Goal: Task Accomplishment & Management: Manage account settings

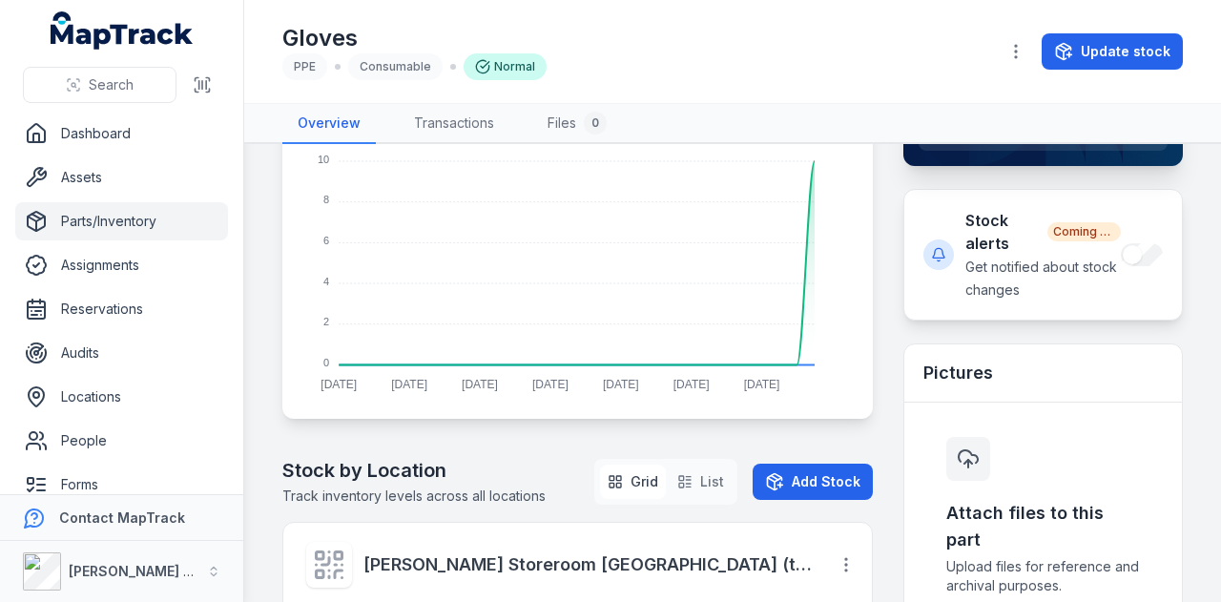
scroll to position [382, 0]
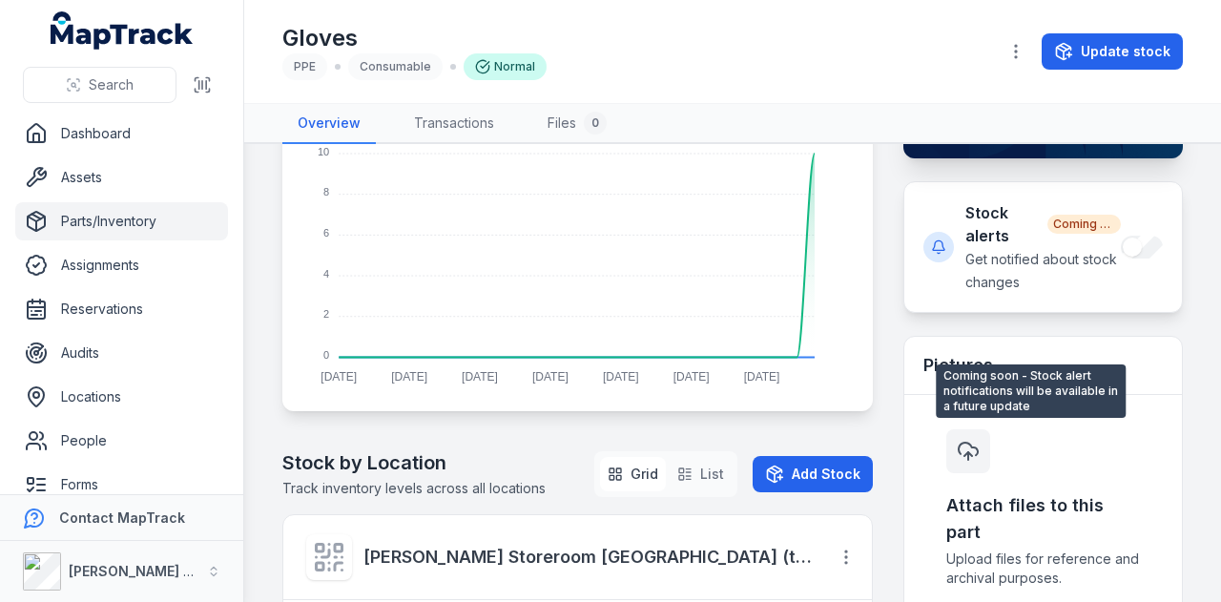
click at [1128, 286] on div "Stock alerts Coming soon Get notified about stock changes" at bounding box center [1044, 247] width 278 height 130
click at [1111, 300] on div "Stock alerts Coming soon Get notified about stock changes" at bounding box center [1044, 247] width 278 height 130
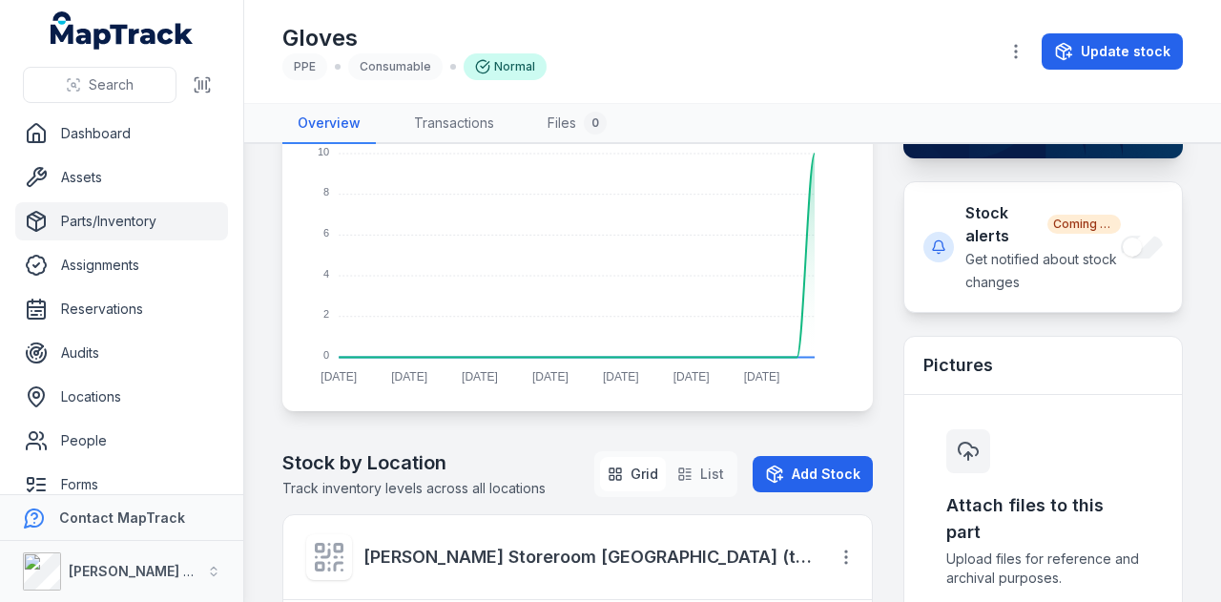
scroll to position [0, 0]
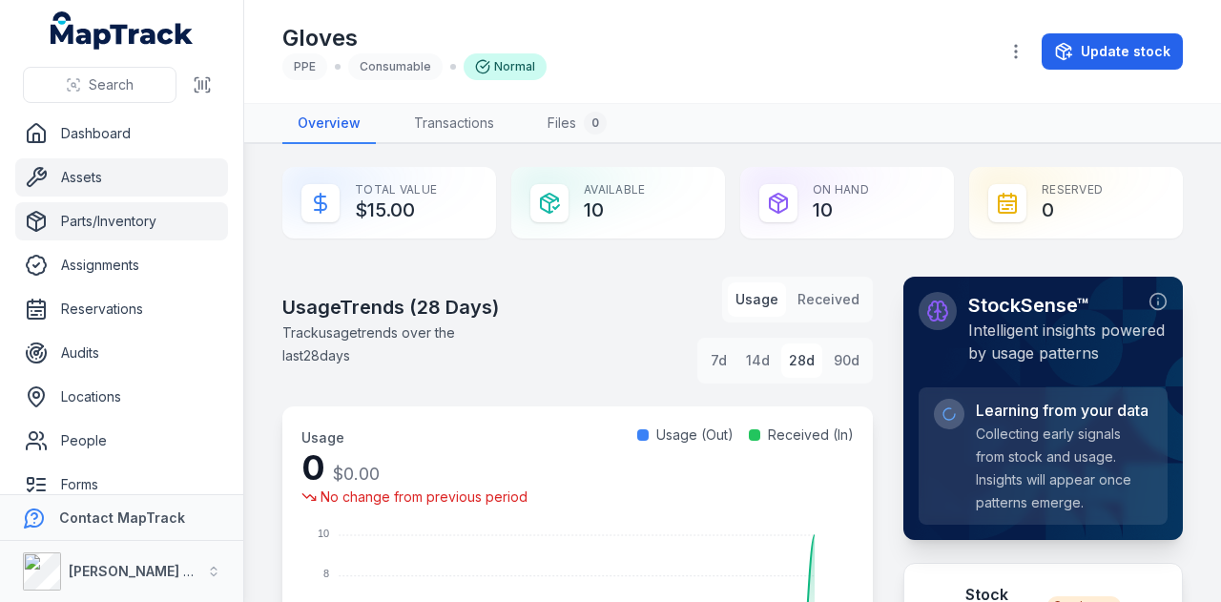
click at [174, 193] on link "Assets" at bounding box center [121, 177] width 213 height 38
click at [167, 209] on link "Parts/Inventory" at bounding box center [121, 221] width 213 height 38
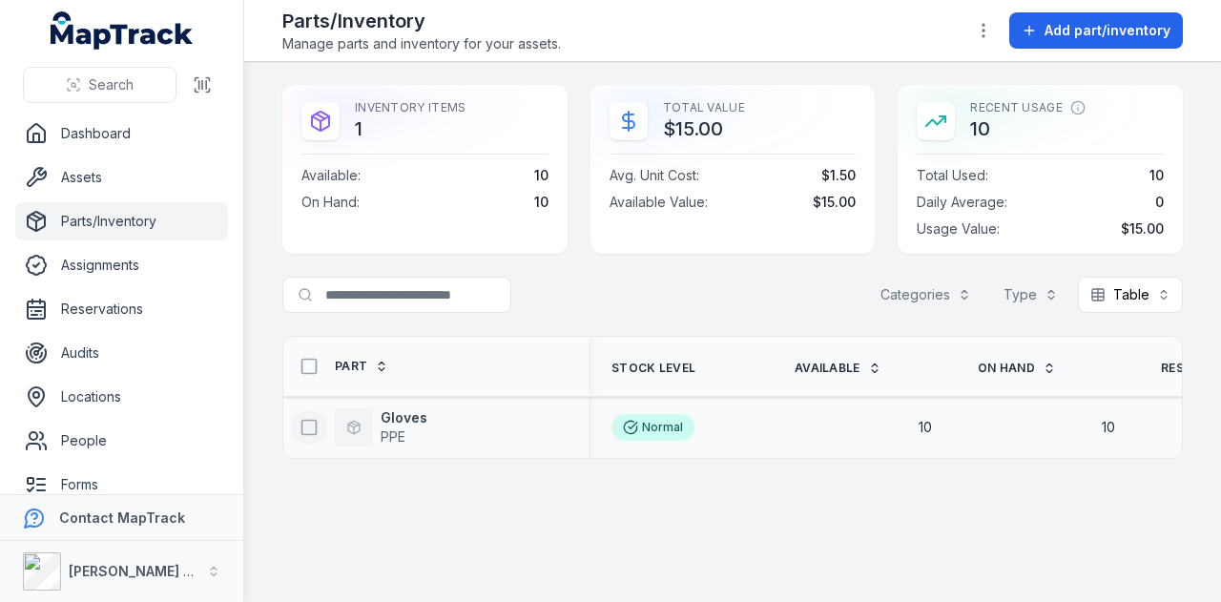
click at [302, 427] on rect at bounding box center [309, 427] width 14 height 14
click at [312, 426] on icon at bounding box center [309, 427] width 19 height 19
click at [412, 414] on strong "Gloves" at bounding box center [404, 417] width 47 height 19
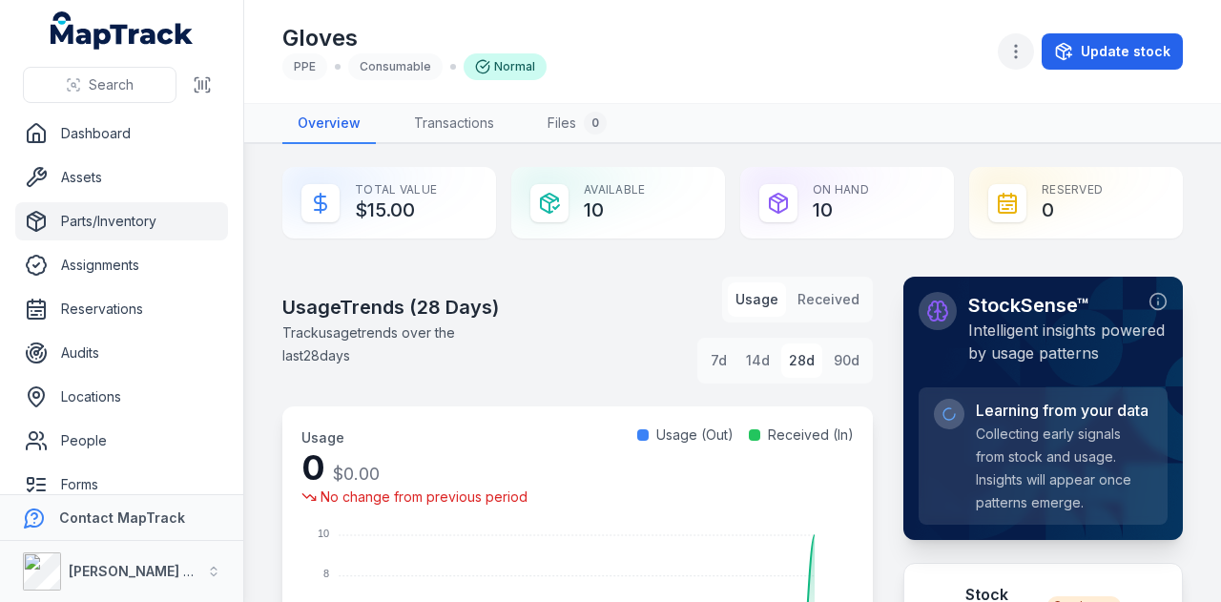
click at [1030, 49] on button "button" at bounding box center [1016, 51] width 36 height 36
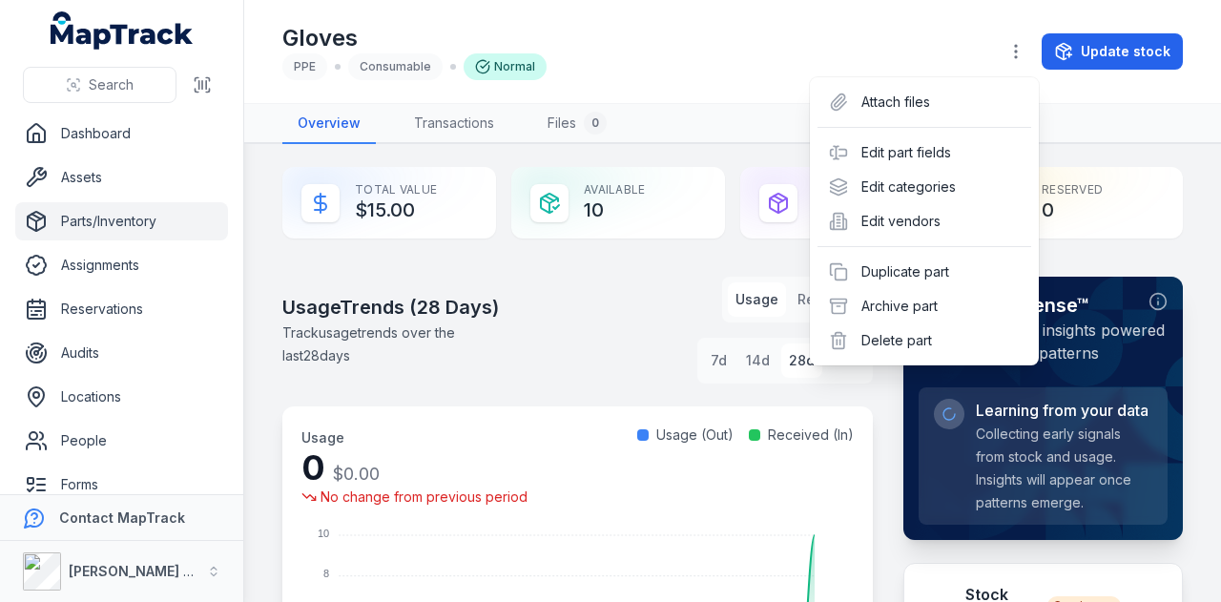
click at [1194, 241] on div "Toggle Navigation Gloves PPE Consumable Normal Update stock Overview Transactio…" at bounding box center [732, 301] width 977 height 602
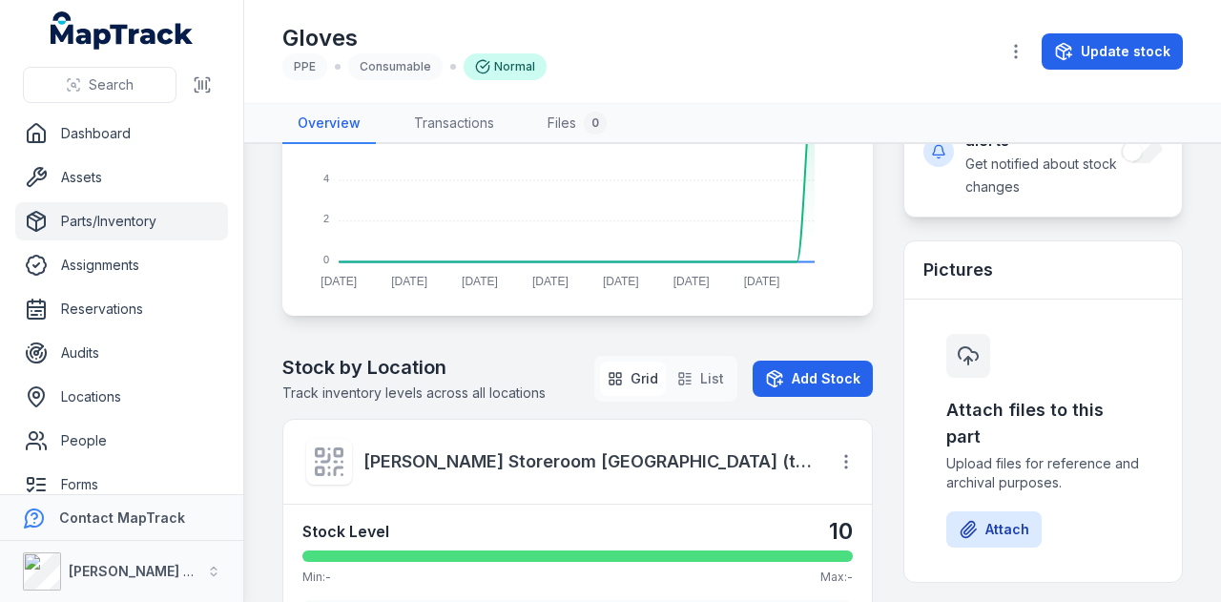
scroll to position [668, 0]
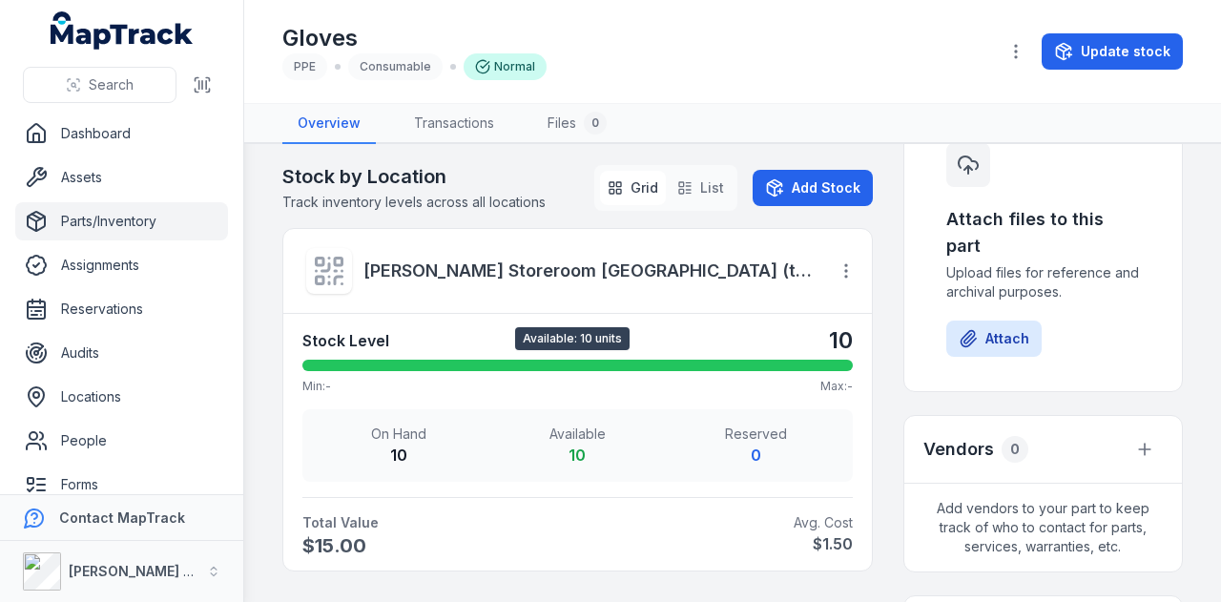
click at [826, 365] on div at bounding box center [577, 365] width 551 height 11
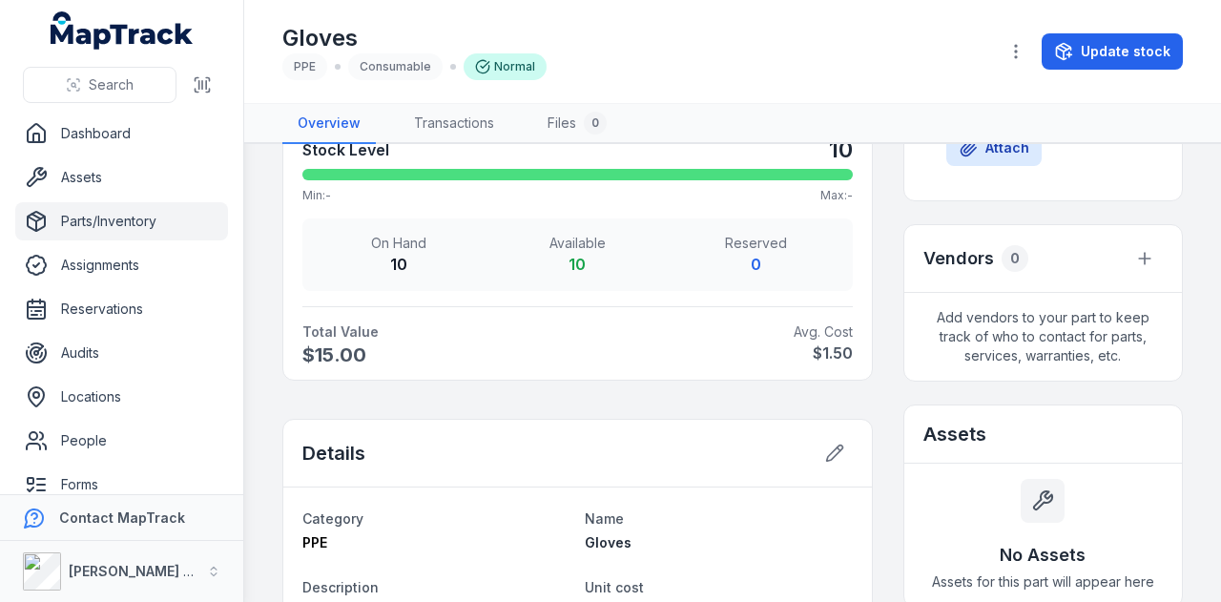
click at [478, 323] on strong "Total Value" at bounding box center [435, 331] width 267 height 19
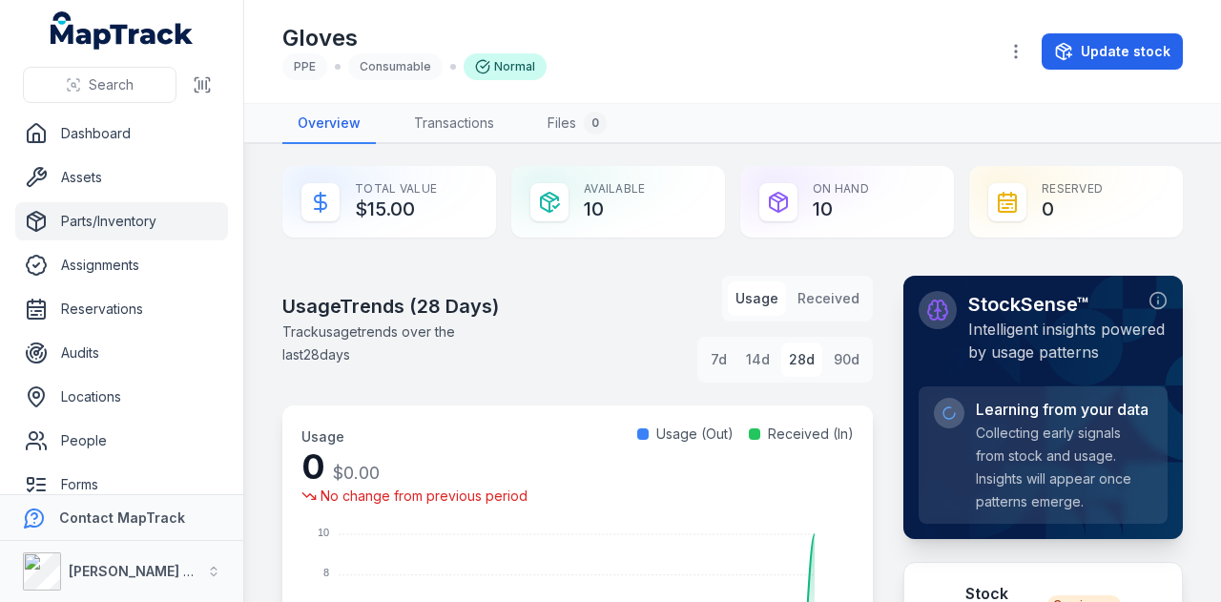
scroll to position [0, 0]
click at [159, 226] on link "Parts/Inventory" at bounding box center [121, 221] width 213 height 38
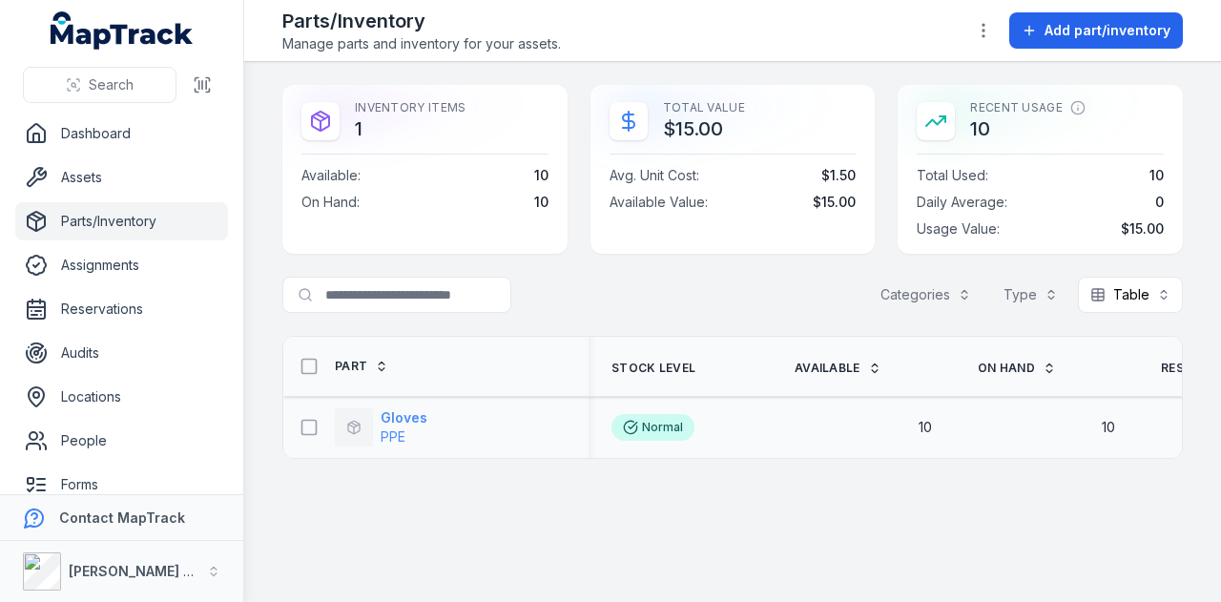
click at [405, 413] on strong "Gloves" at bounding box center [404, 417] width 47 height 19
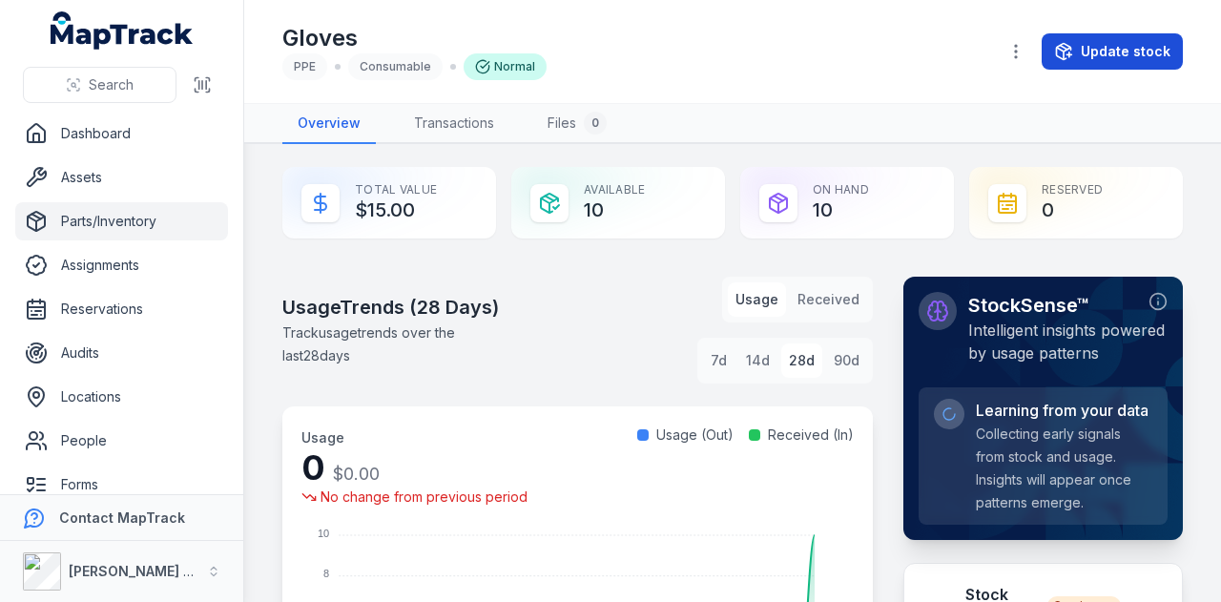
click at [1114, 65] on button "Update stock" at bounding box center [1112, 51] width 141 height 36
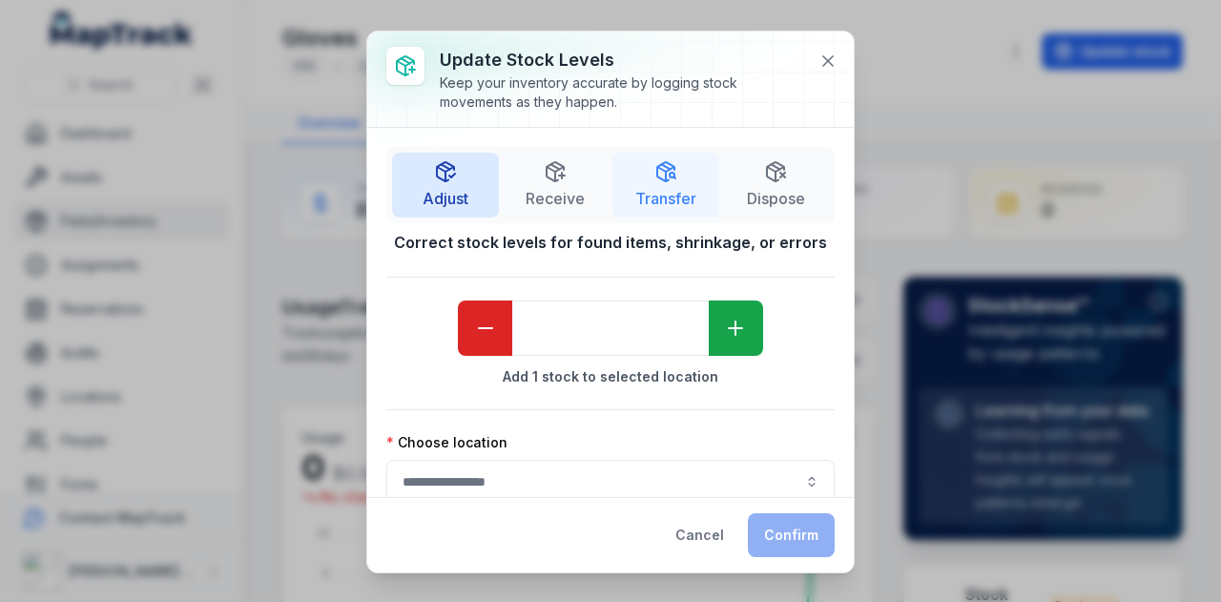
click at [673, 190] on span "Transfer" at bounding box center [665, 198] width 61 height 23
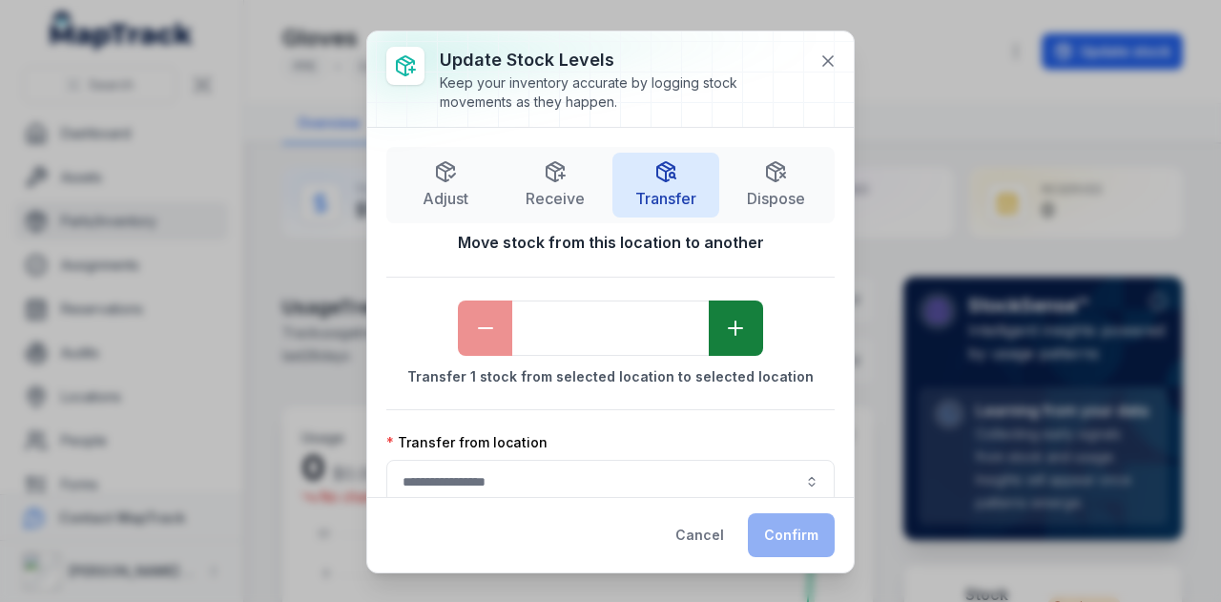
click at [741, 331] on button "button" at bounding box center [736, 328] width 54 height 55
type input "*"
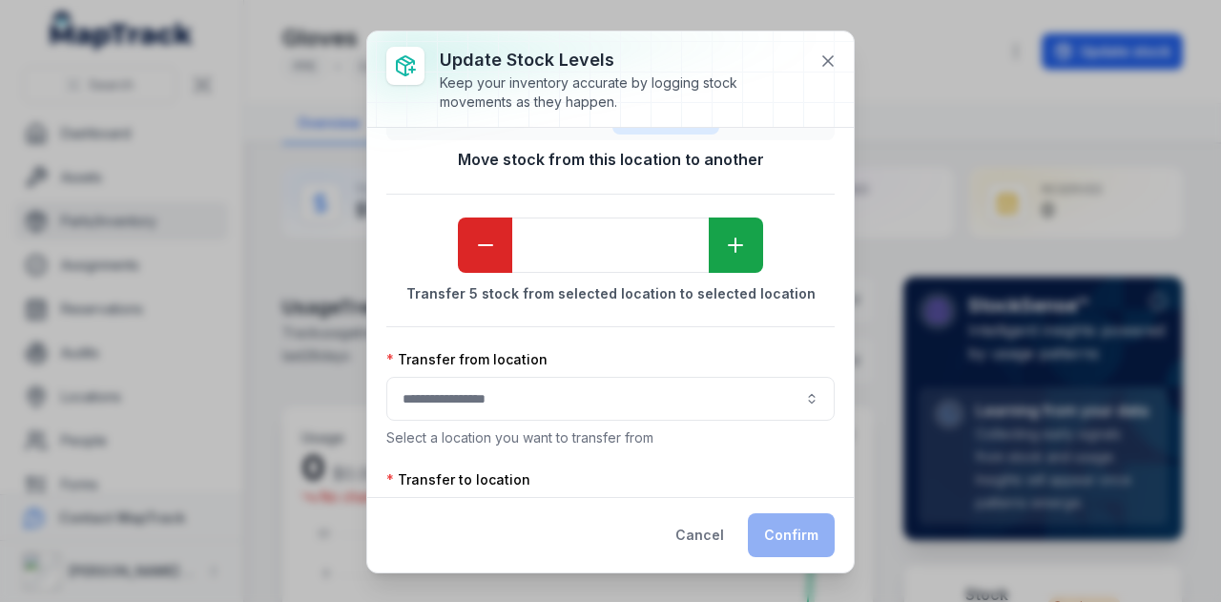
scroll to position [168, 0]
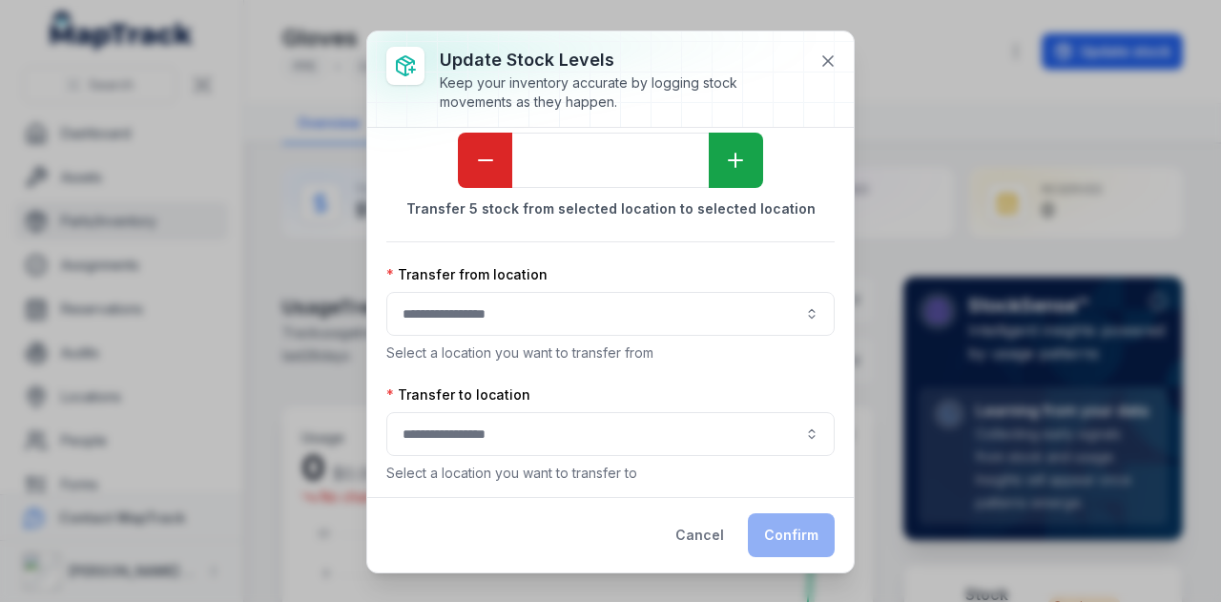
click at [576, 317] on button "button" at bounding box center [610, 314] width 448 height 44
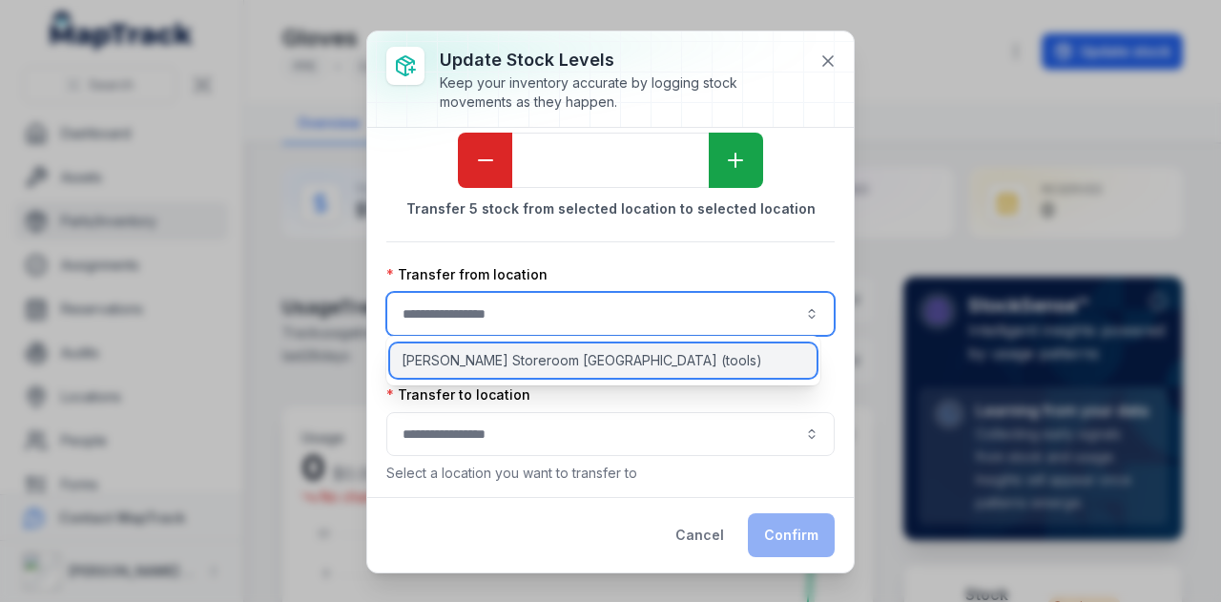
click at [591, 360] on div "[PERSON_NAME] Storeroom [GEOGRAPHIC_DATA] (tools)" at bounding box center [603, 360] width 426 height 34
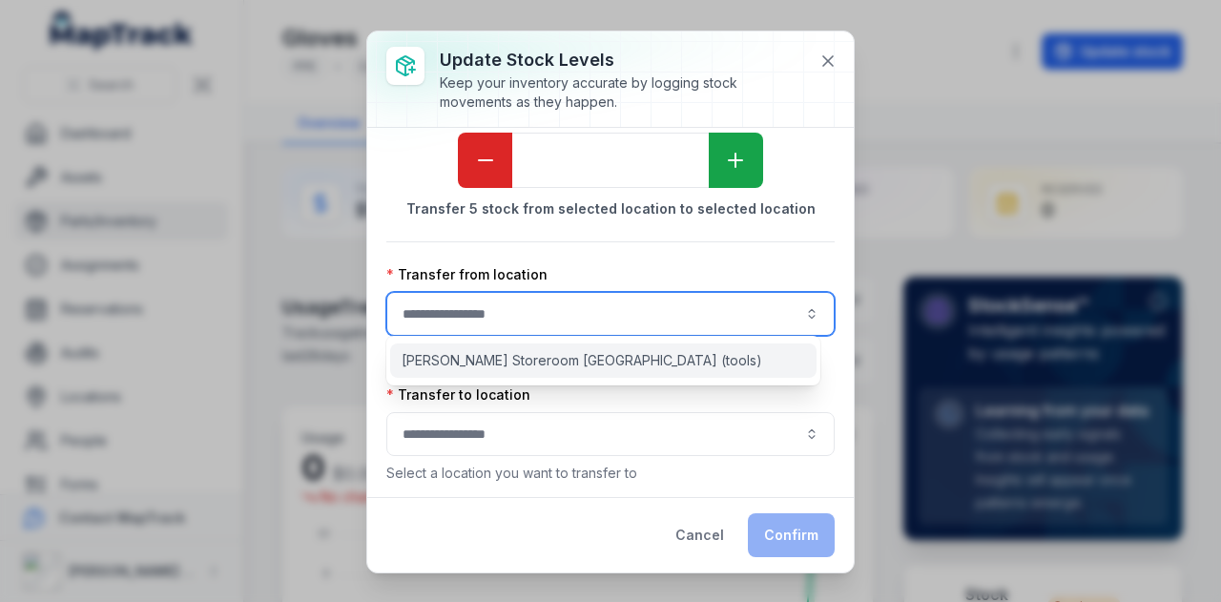
type input "**********"
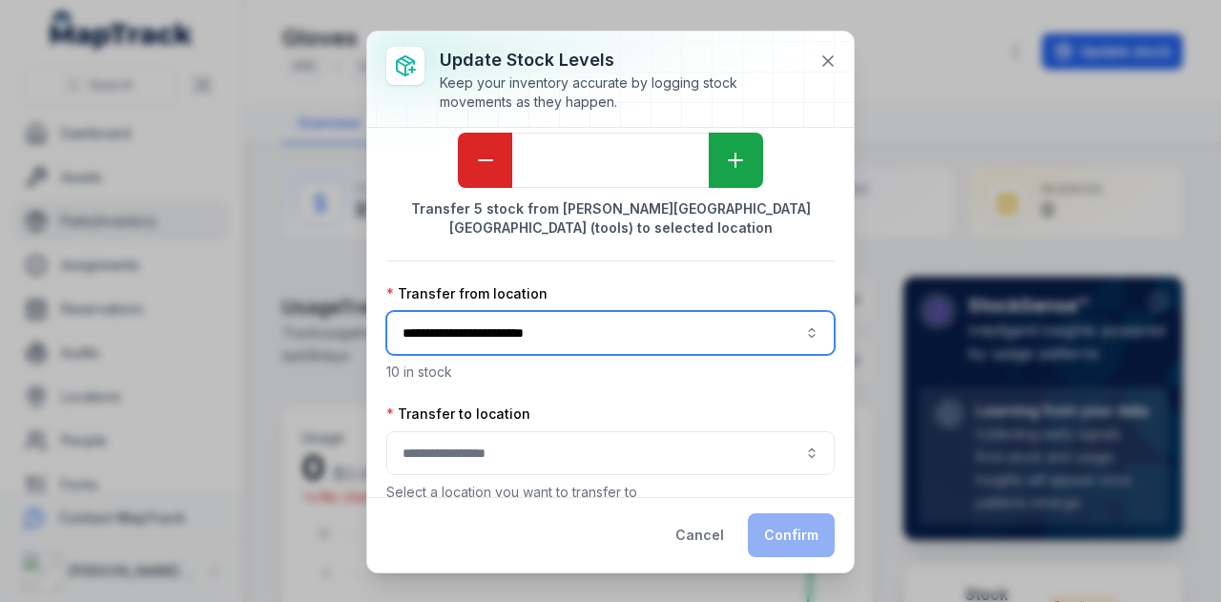
click at [570, 434] on button "button" at bounding box center [610, 453] width 448 height 44
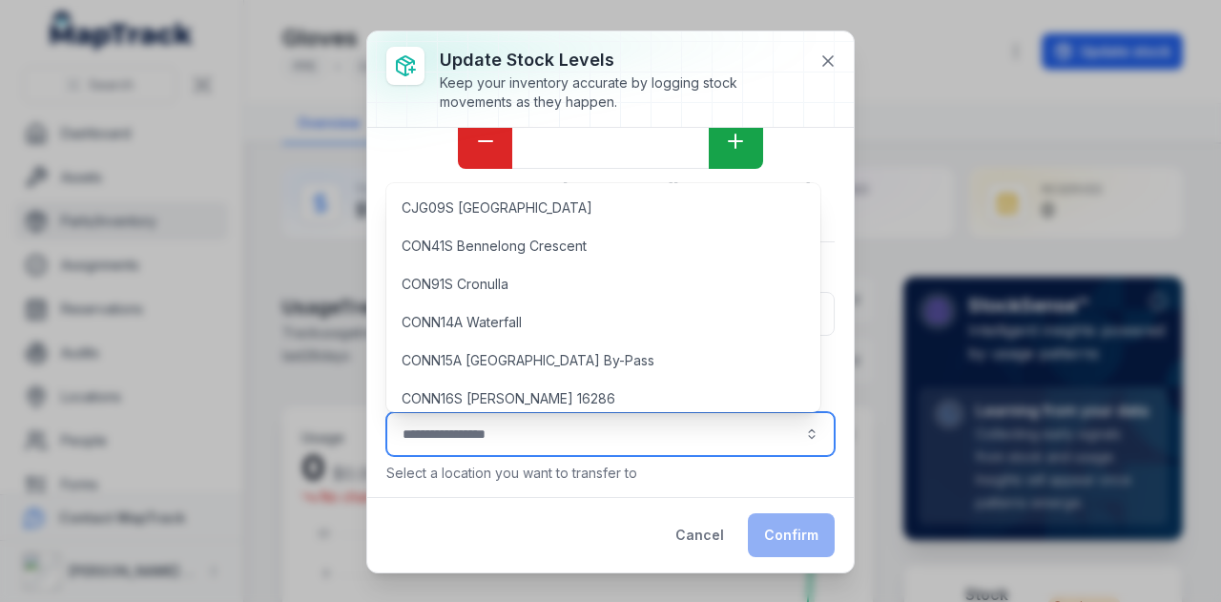
scroll to position [2767, 0]
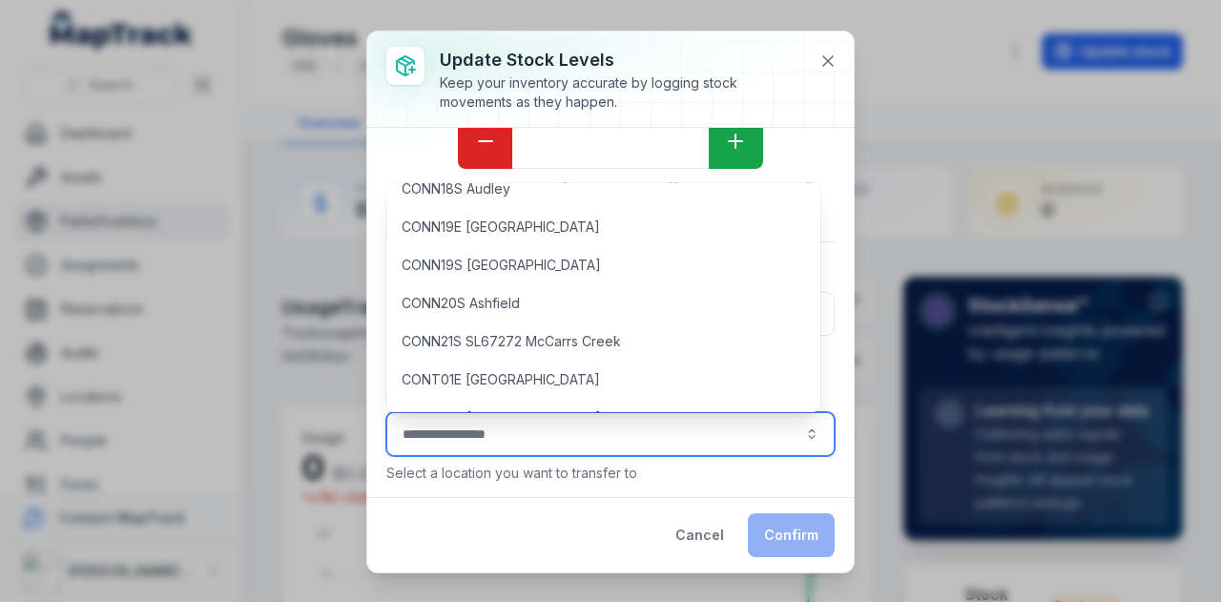
click at [611, 476] on p "Select a location you want to transfer to" at bounding box center [610, 473] width 448 height 19
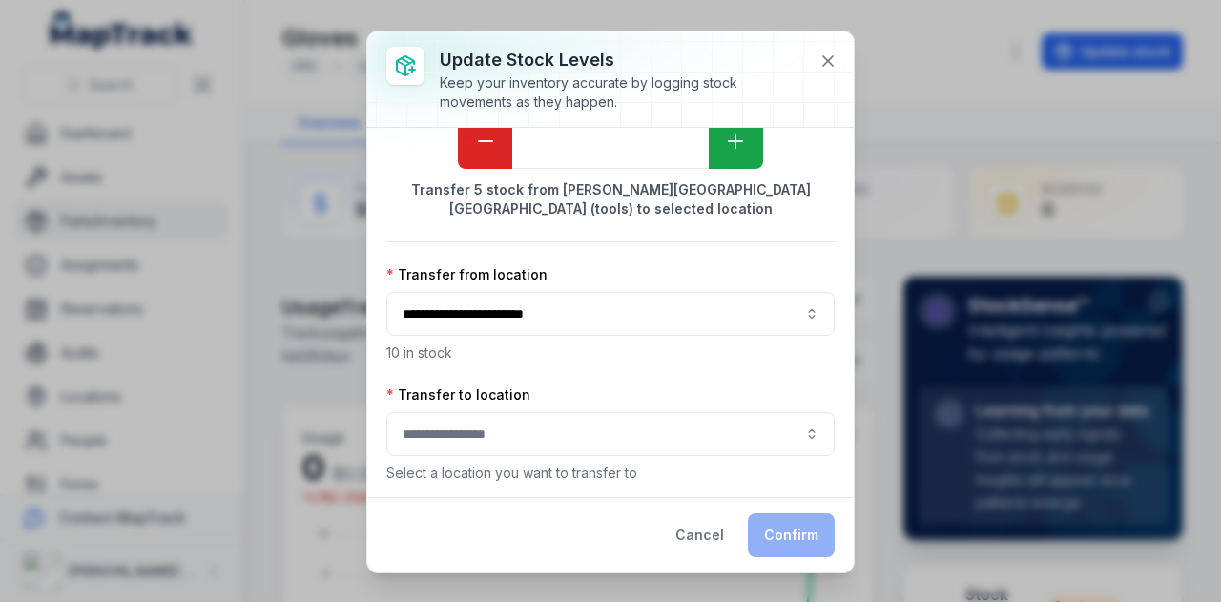
click at [613, 385] on div "**********" at bounding box center [610, 221] width 448 height 523
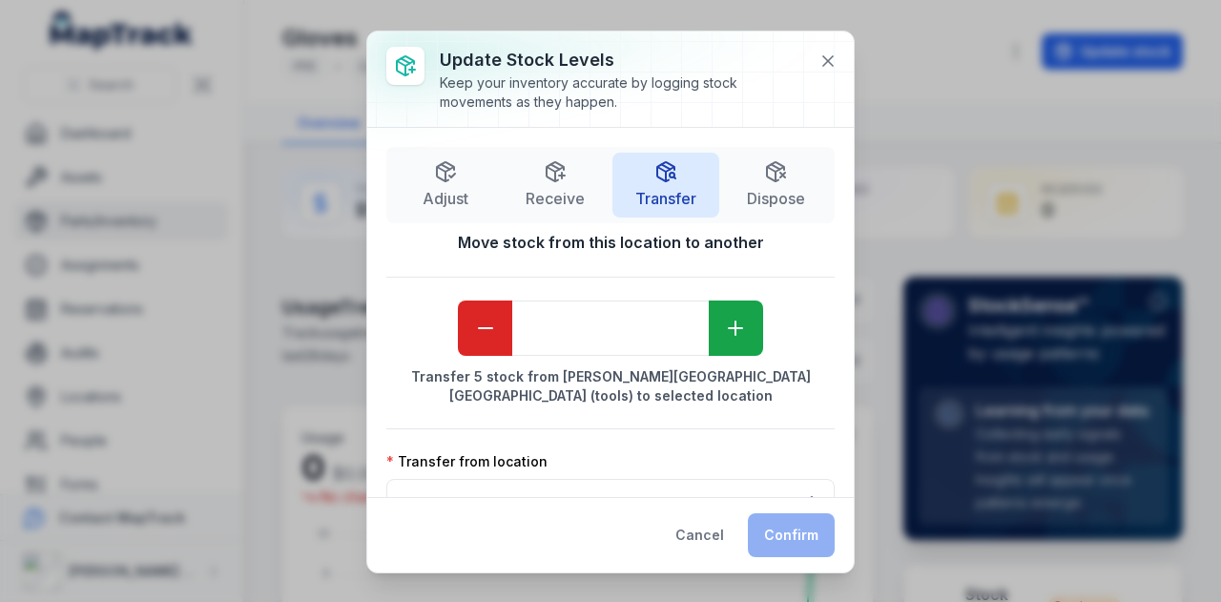
click at [613, 385] on strong "Transfer 5 stock from [PERSON_NAME][GEOGRAPHIC_DATA] [GEOGRAPHIC_DATA] (tools) …" at bounding box center [610, 386] width 448 height 38
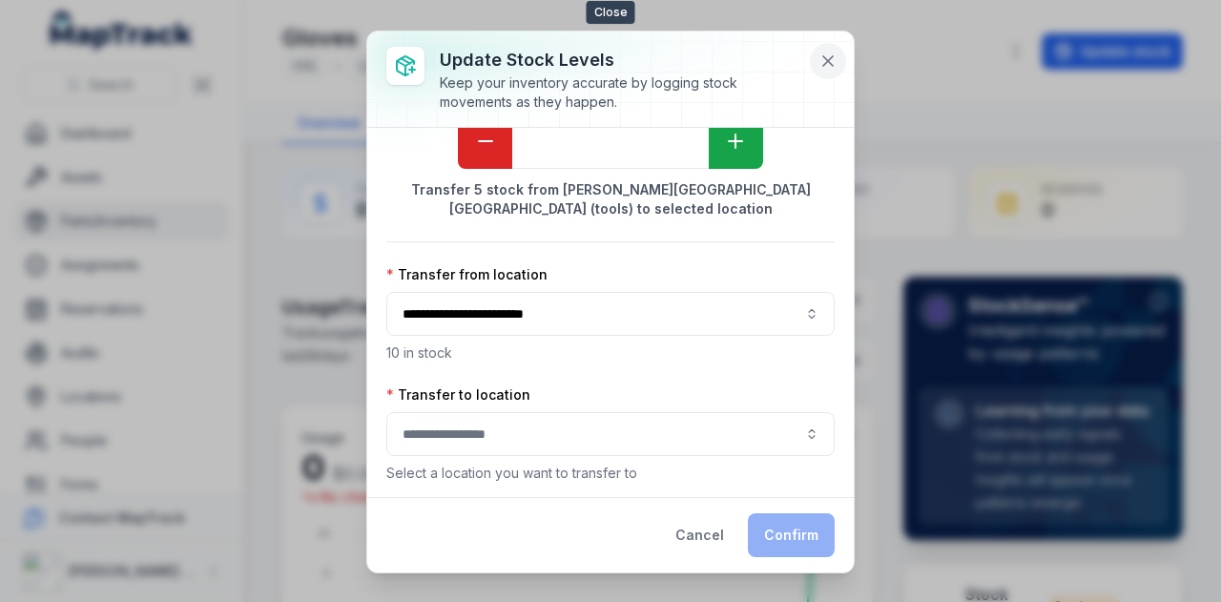
click at [832, 68] on icon at bounding box center [828, 61] width 19 height 19
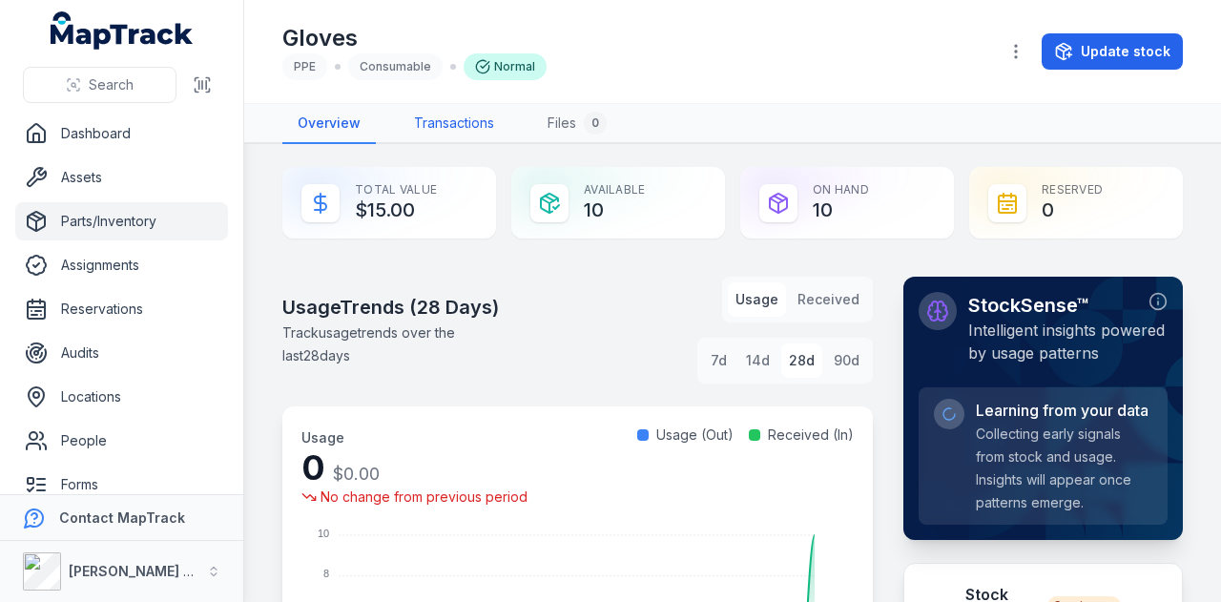
click at [451, 120] on link "Transactions" at bounding box center [454, 124] width 111 height 40
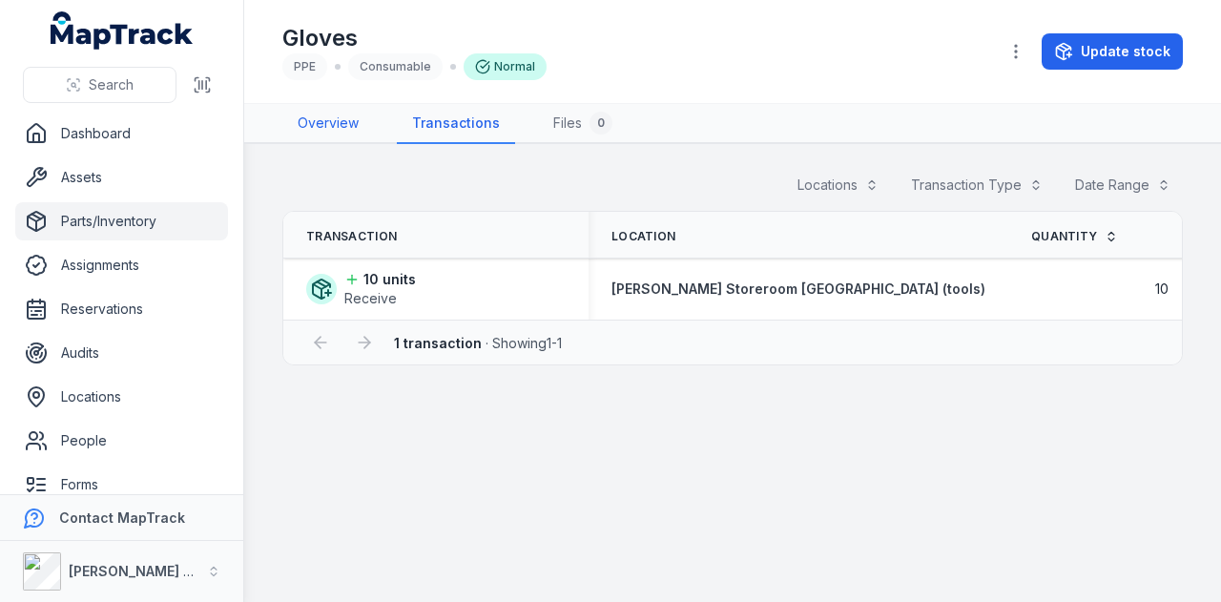
click at [347, 128] on link "Overview" at bounding box center [328, 124] width 92 height 40
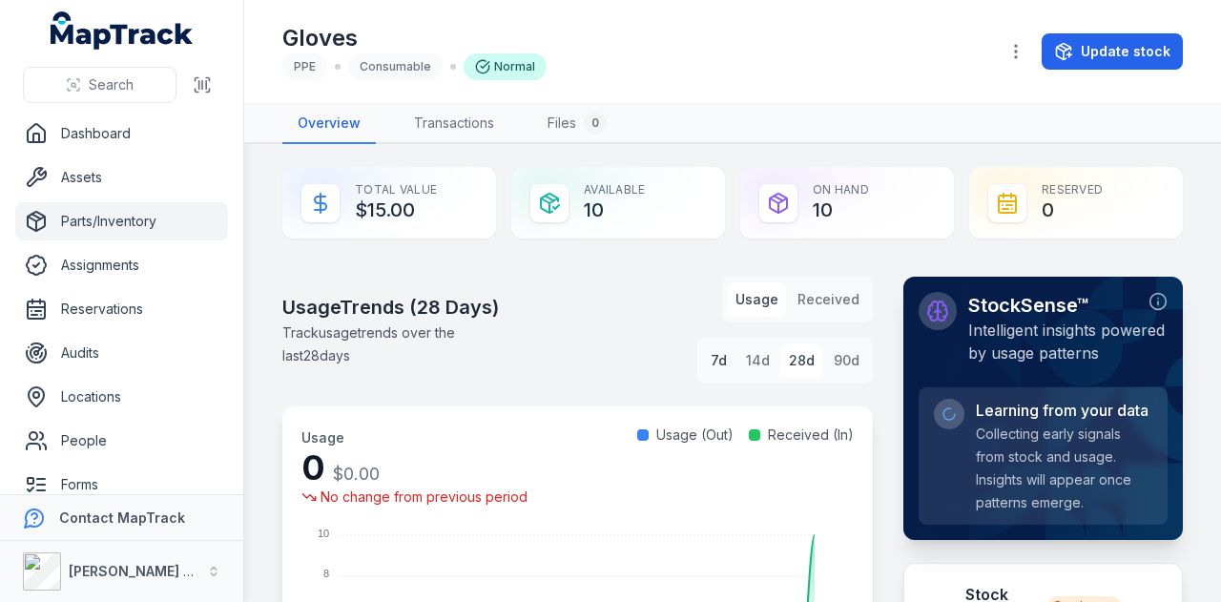
click at [716, 353] on button "7d" at bounding box center [718, 360] width 31 height 34
click at [802, 304] on button "Received" at bounding box center [828, 299] width 77 height 34
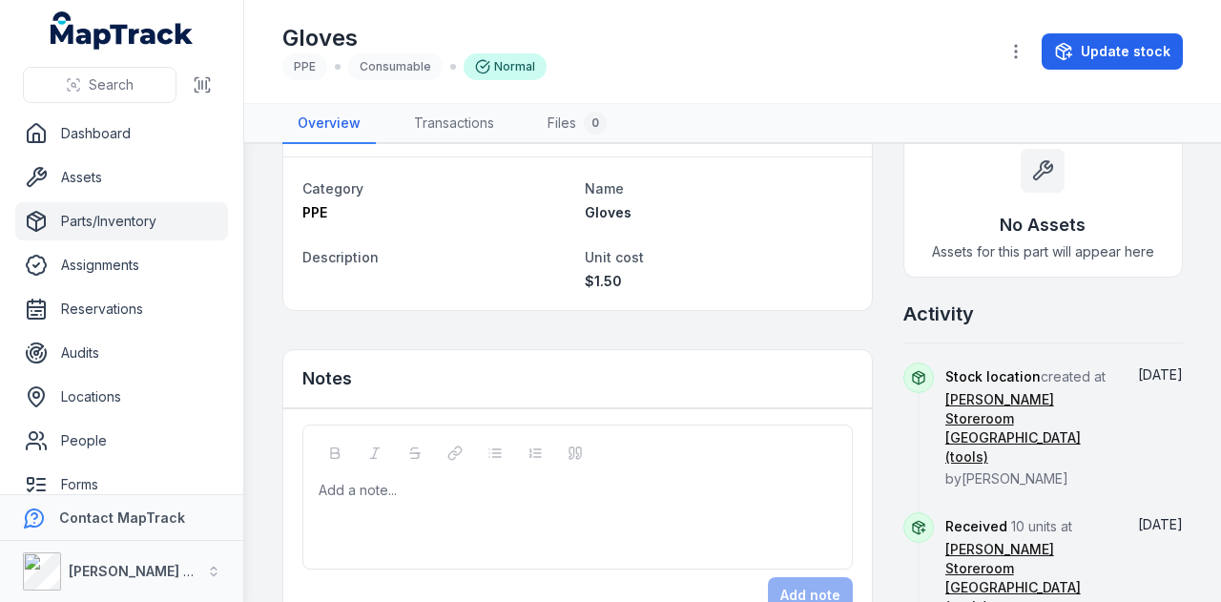
scroll to position [1159, 0]
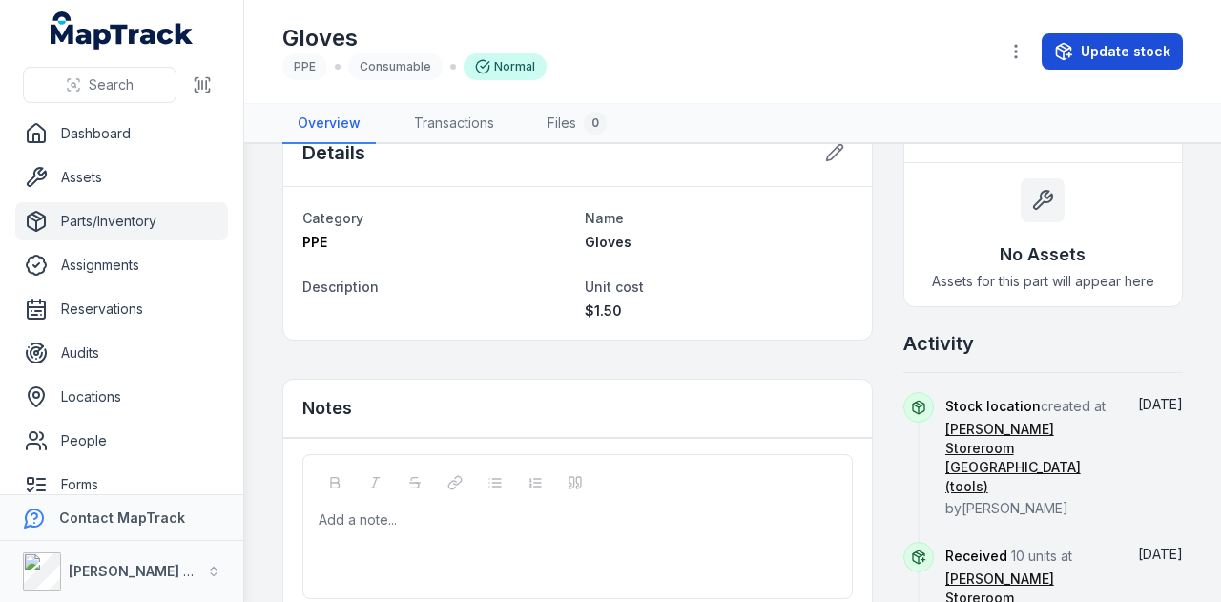
click at [1106, 46] on button "Update stock" at bounding box center [1112, 51] width 141 height 36
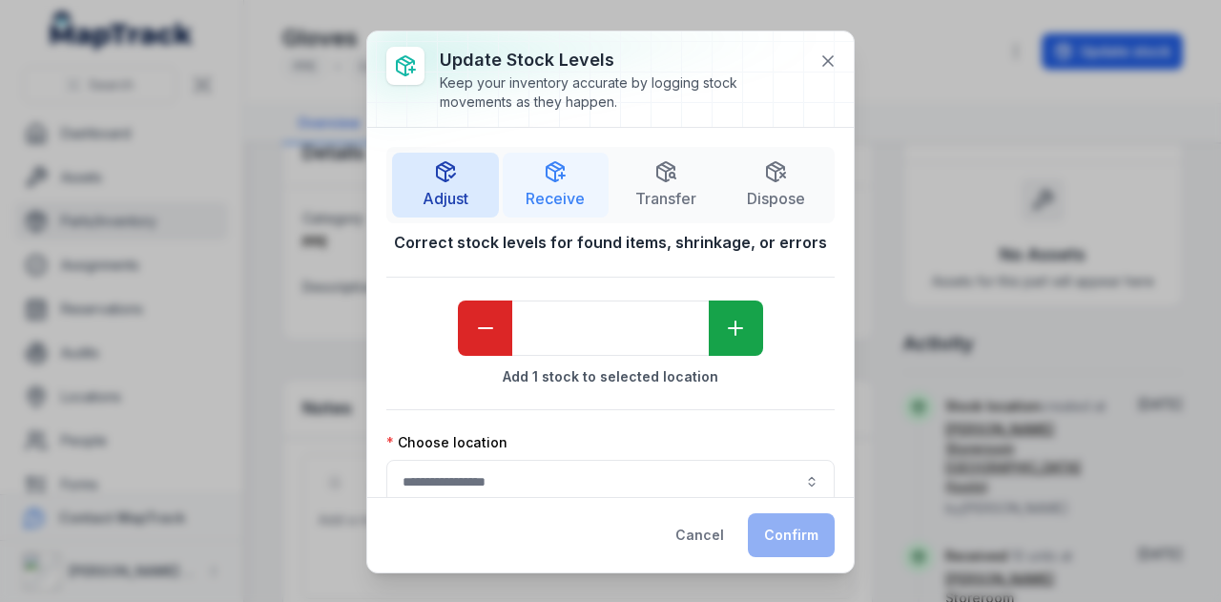
click at [538, 194] on span "Receive" at bounding box center [555, 198] width 59 height 23
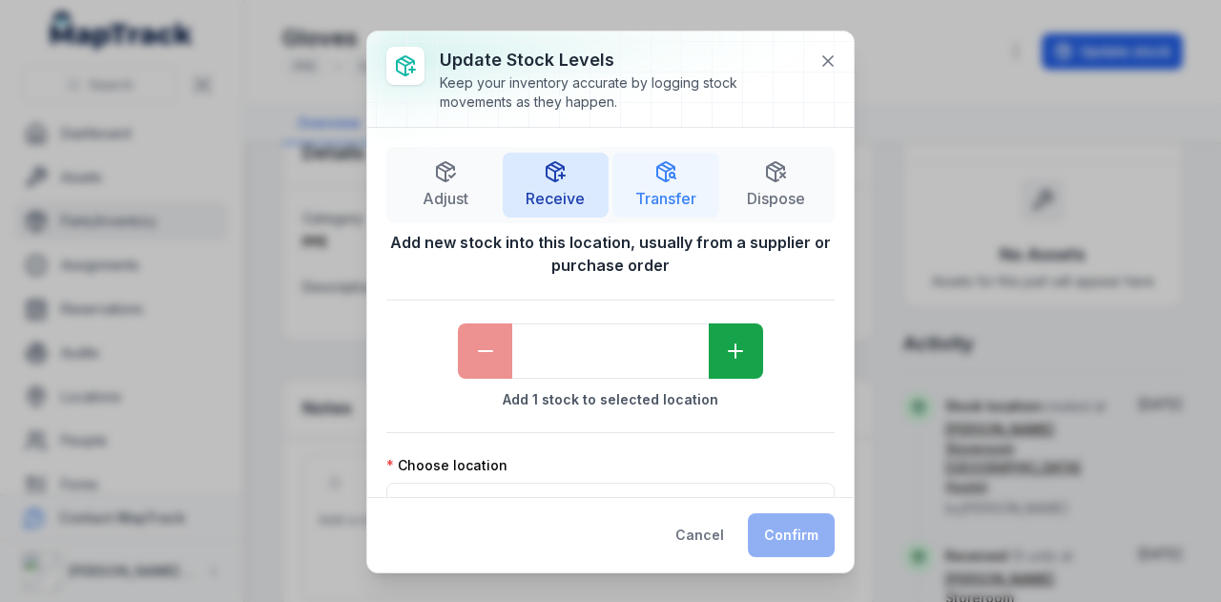
click at [658, 199] on span "Transfer" at bounding box center [665, 198] width 61 height 23
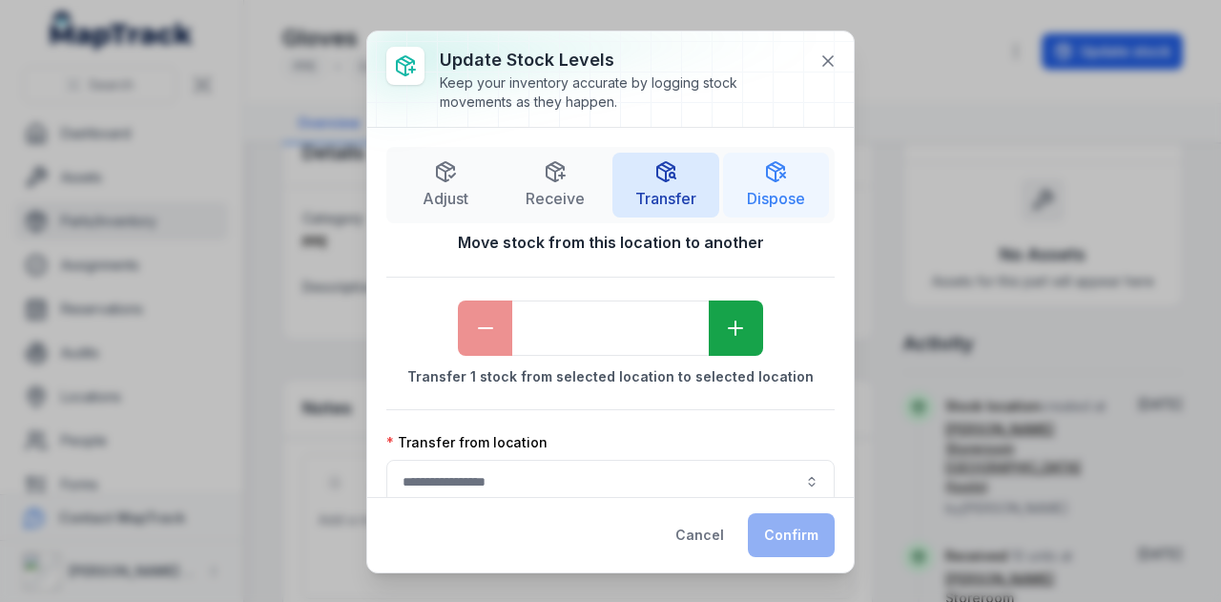
click at [755, 196] on span "Dispose" at bounding box center [776, 198] width 58 height 23
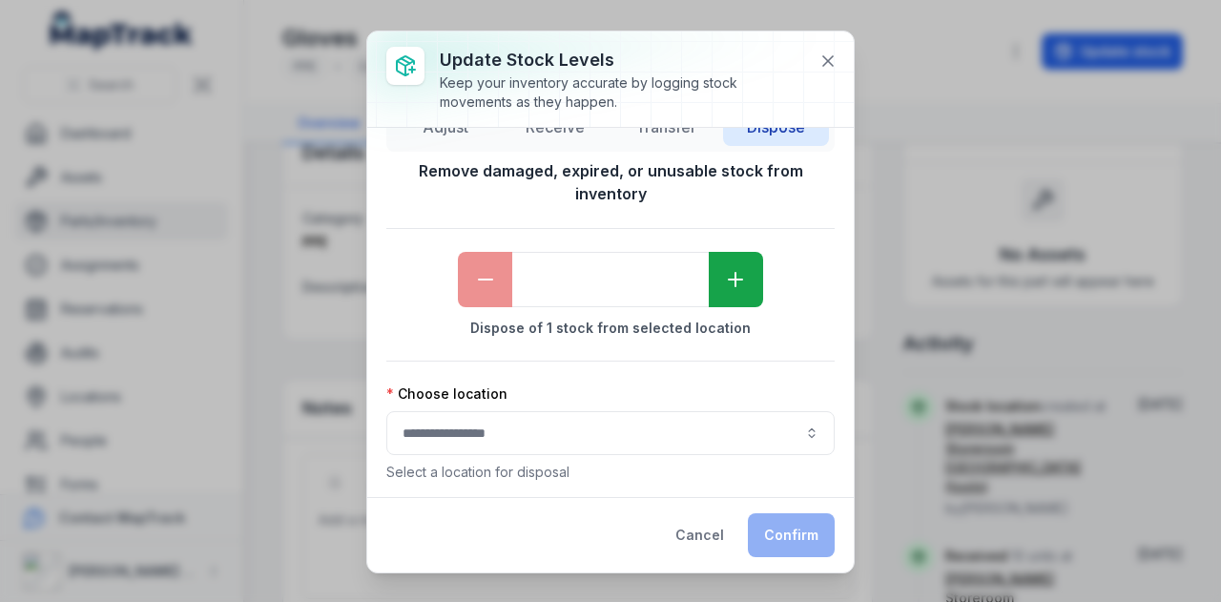
scroll to position [0, 0]
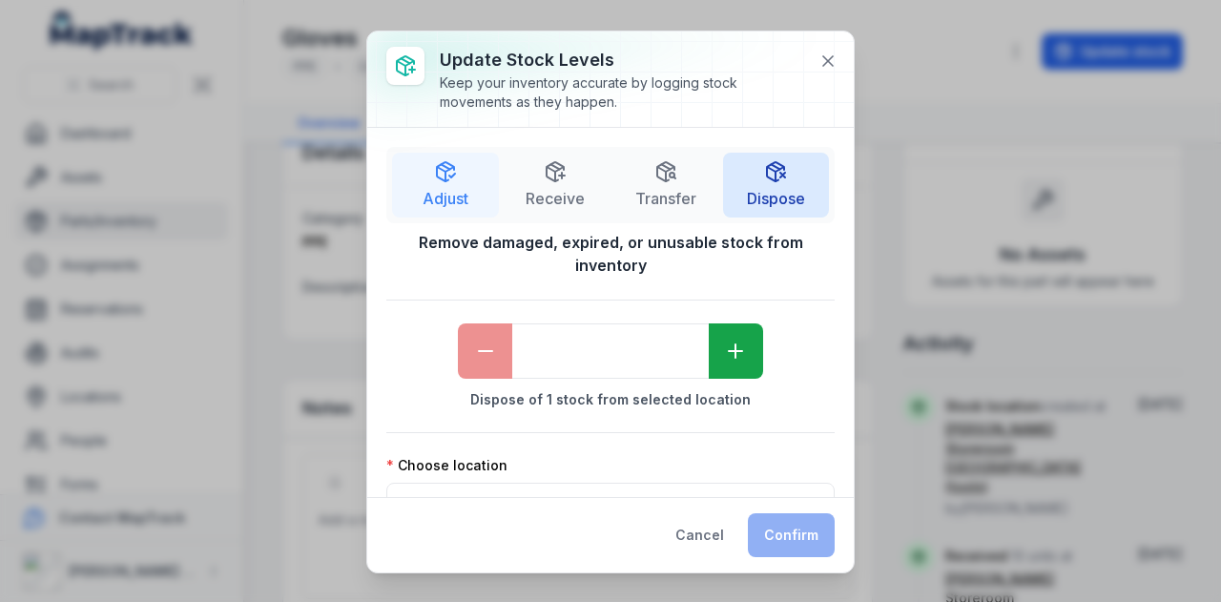
click at [428, 187] on span "Adjust" at bounding box center [446, 198] width 46 height 23
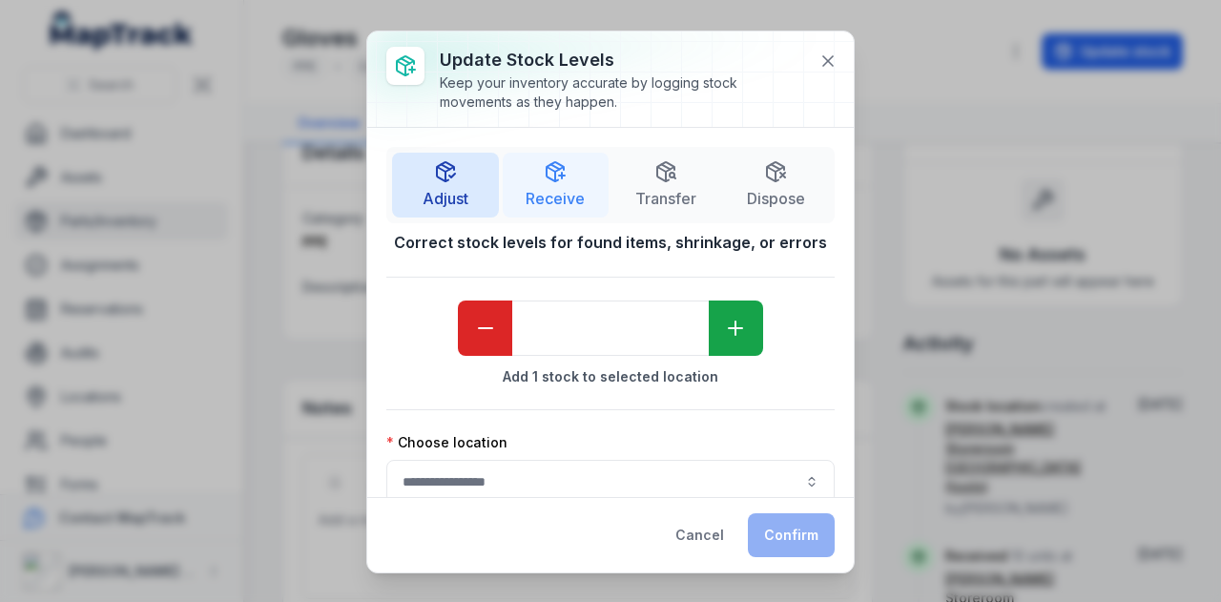
click at [572, 190] on span "Receive" at bounding box center [555, 198] width 59 height 23
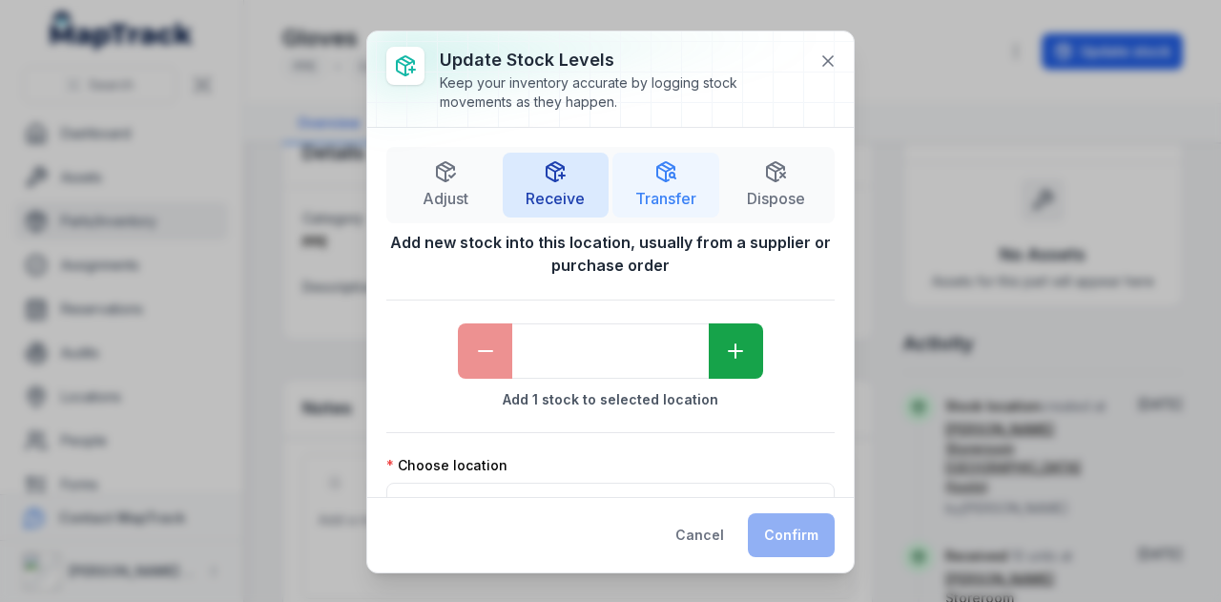
click at [653, 184] on button "Transfer" at bounding box center [666, 185] width 107 height 65
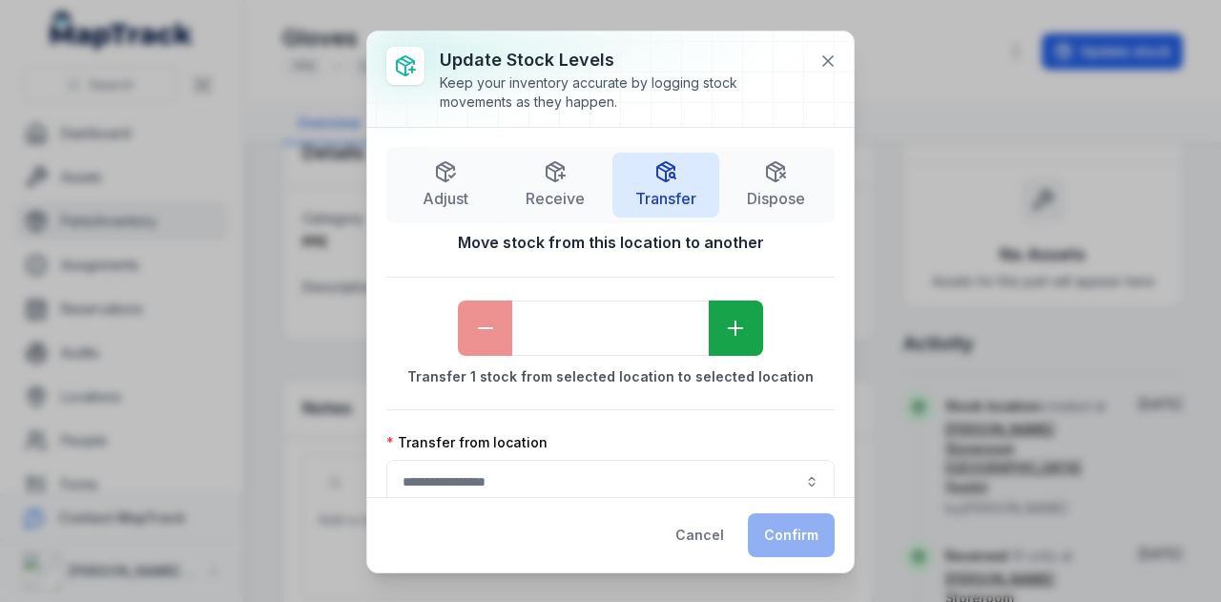
click at [474, 222] on nav "Adjust Receive Transfer Dispose" at bounding box center [610, 185] width 448 height 76
click at [443, 201] on span "Adjust" at bounding box center [446, 198] width 46 height 23
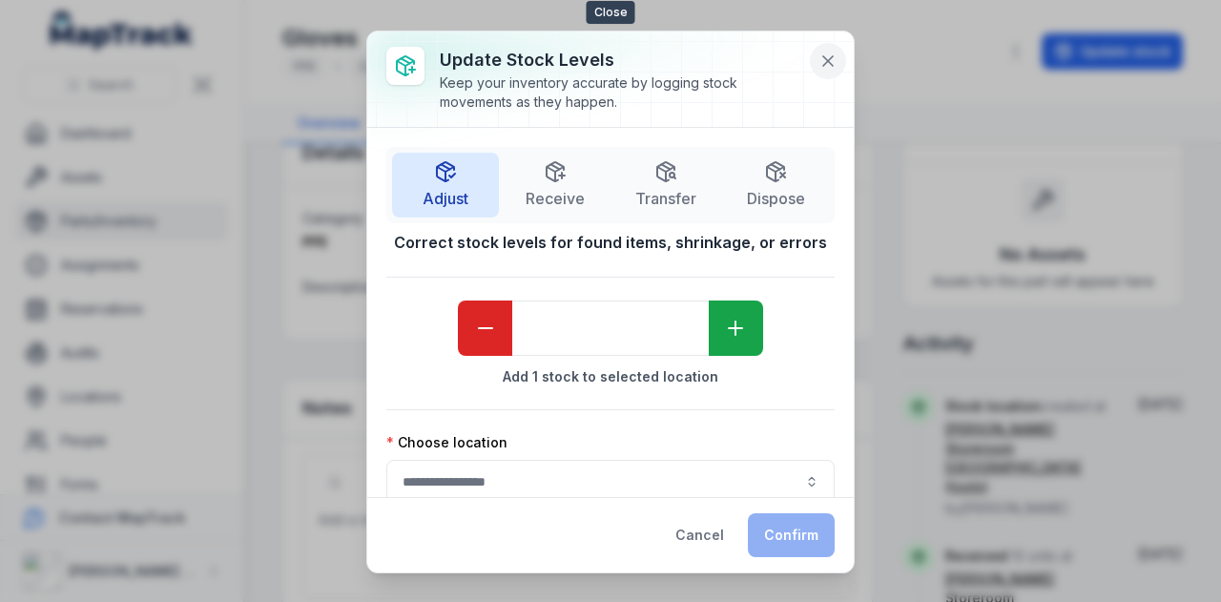
click at [825, 68] on icon at bounding box center [828, 61] width 19 height 19
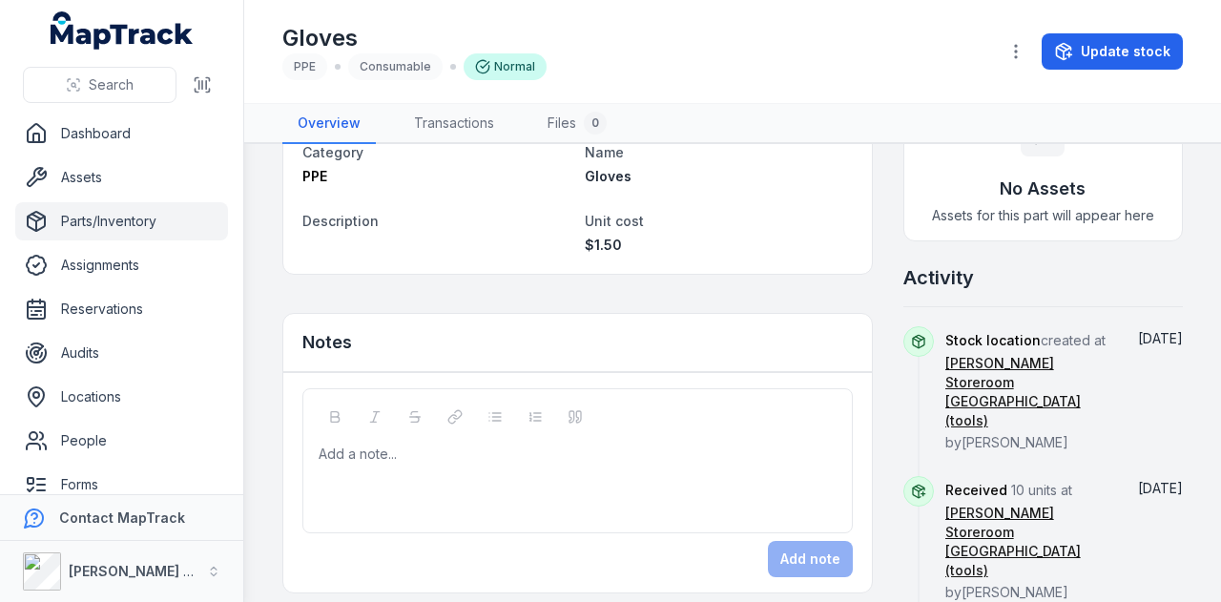
scroll to position [1255, 0]
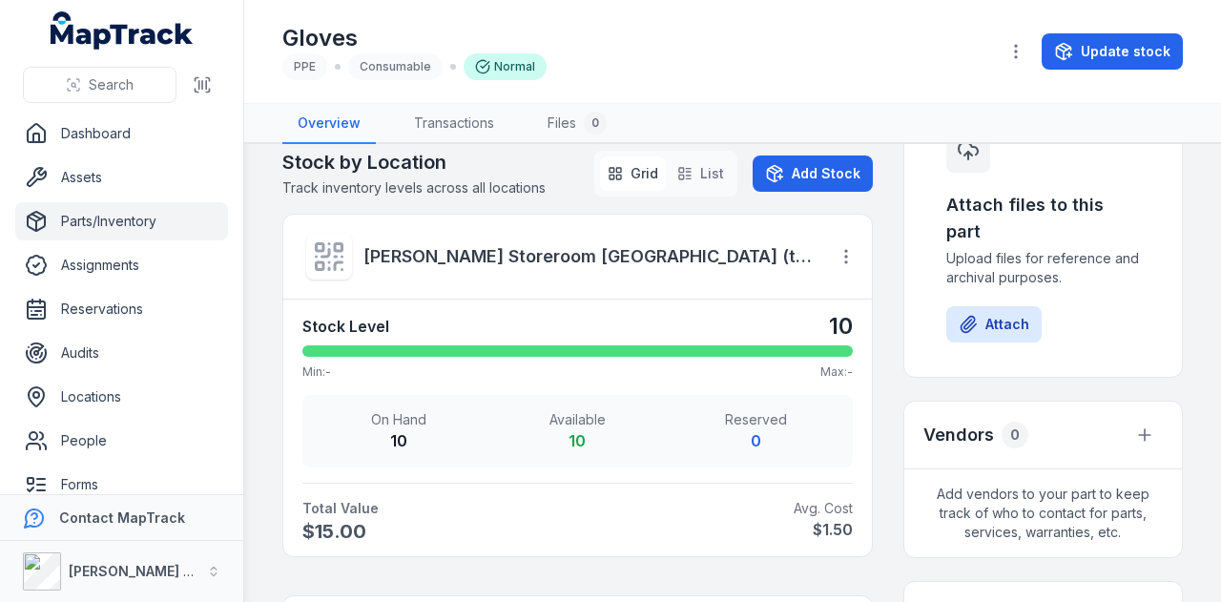
click at [755, 321] on div "Stock Level 10" at bounding box center [577, 326] width 551 height 31
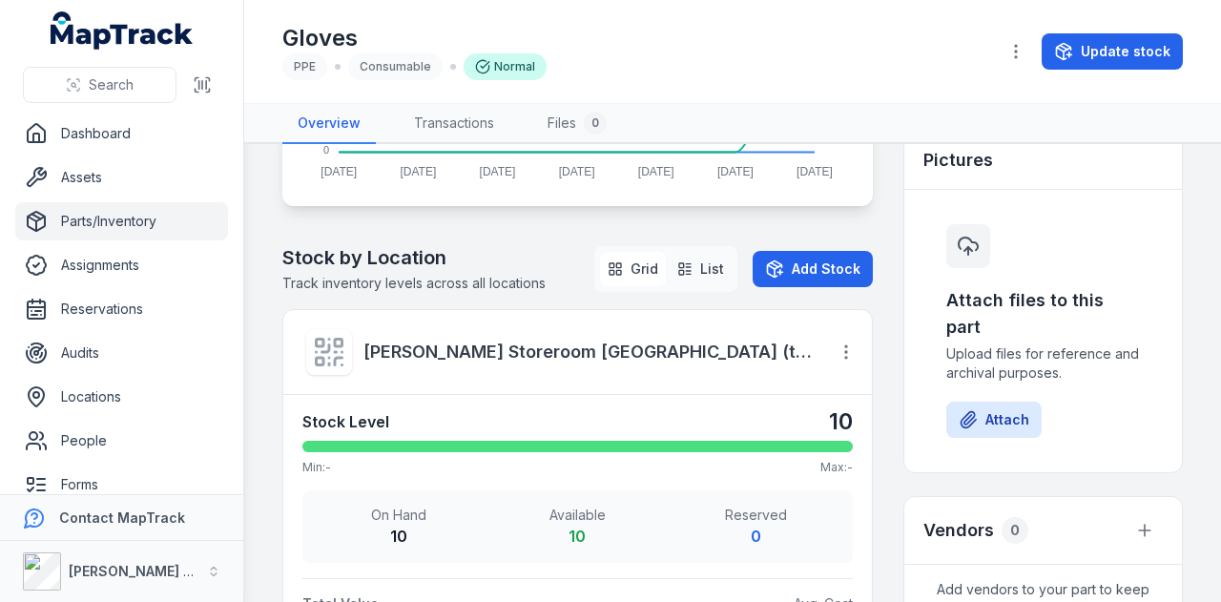
click at [704, 273] on button "List" at bounding box center [701, 269] width 62 height 34
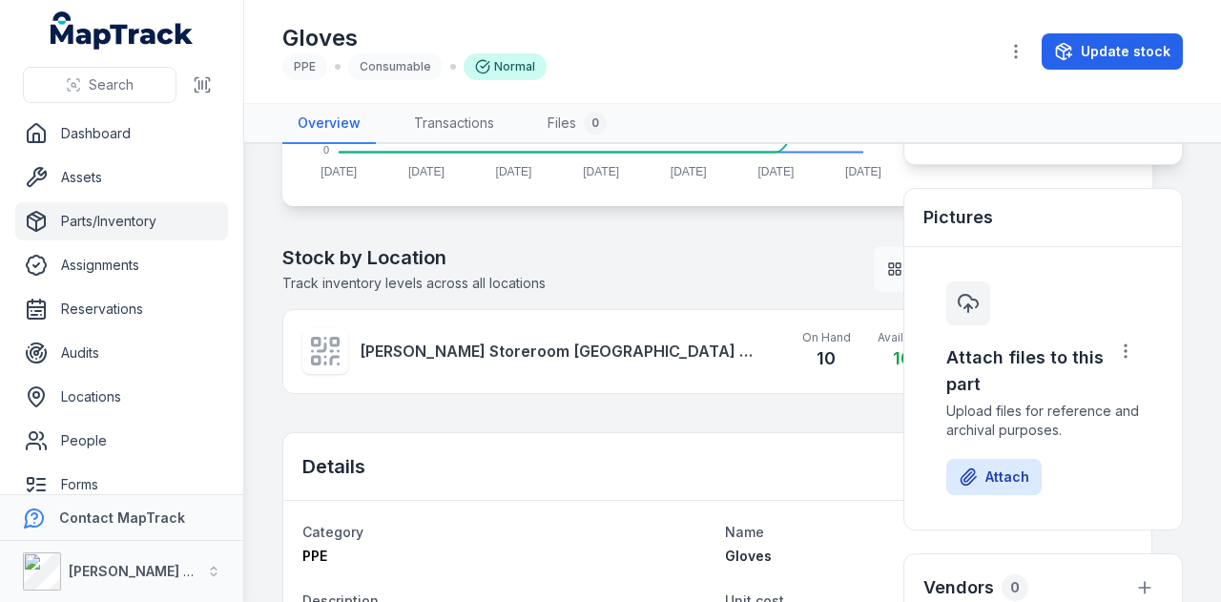
click at [880, 265] on button "Grid" at bounding box center [913, 269] width 66 height 34
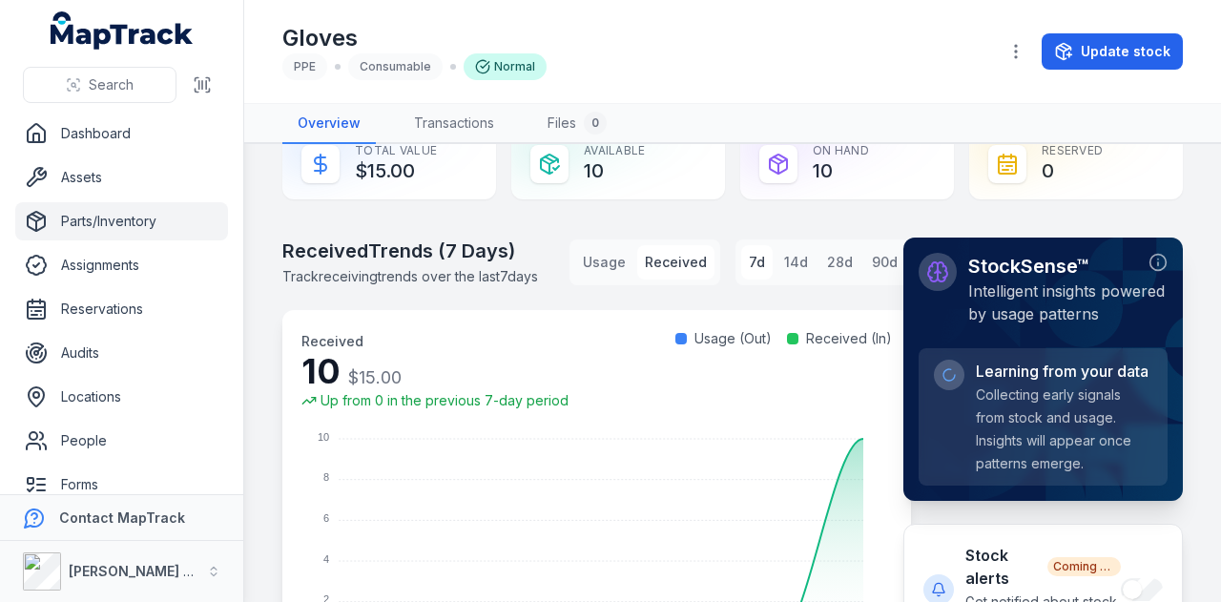
scroll to position [37, 0]
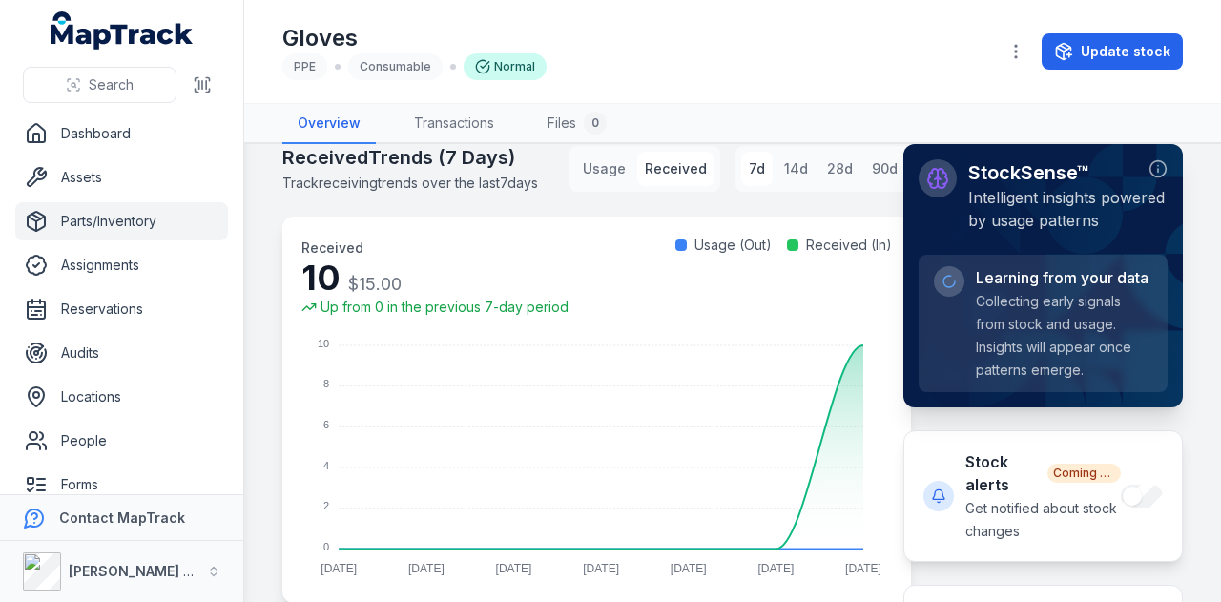
scroll to position [514, 0]
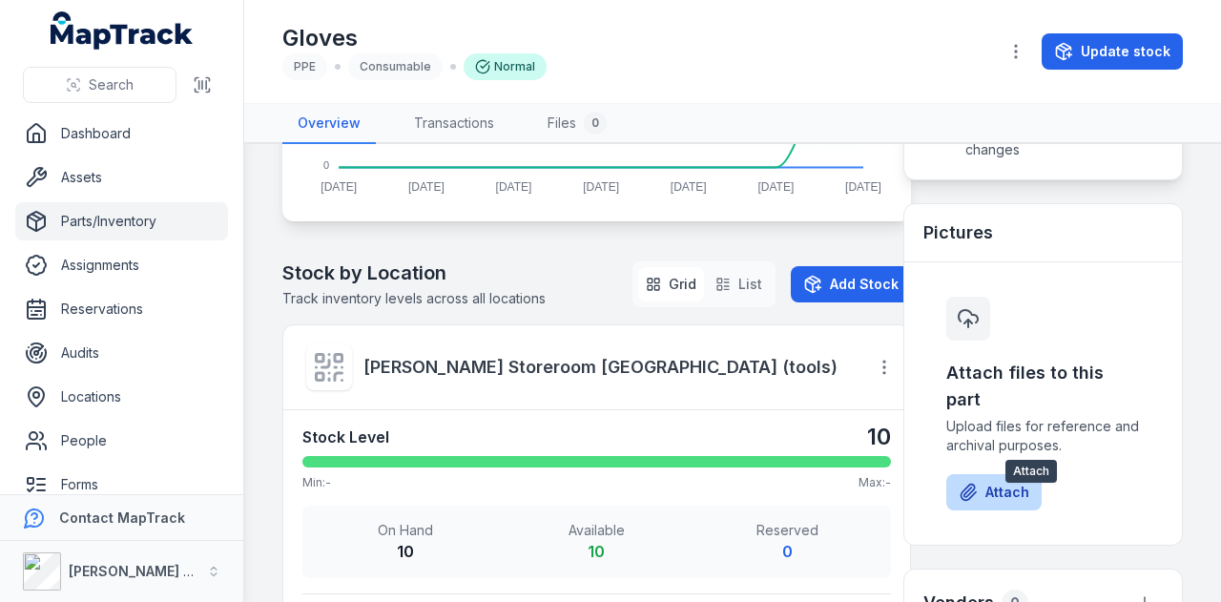
click at [989, 505] on button "Attach" at bounding box center [993, 492] width 95 height 36
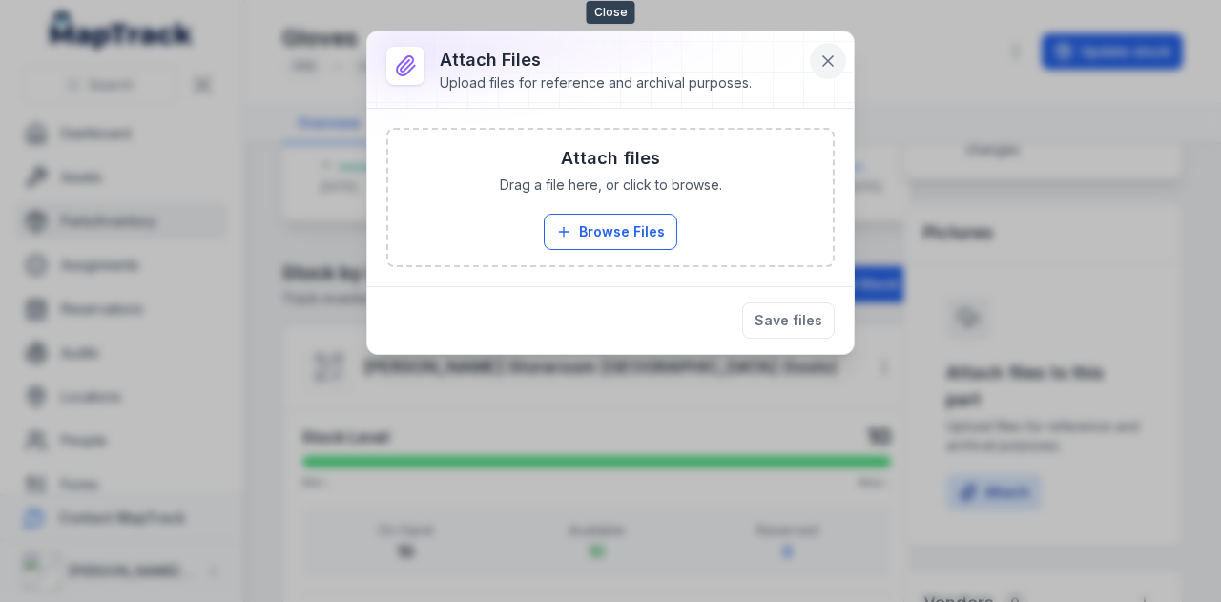
click at [821, 61] on icon at bounding box center [828, 61] width 19 height 19
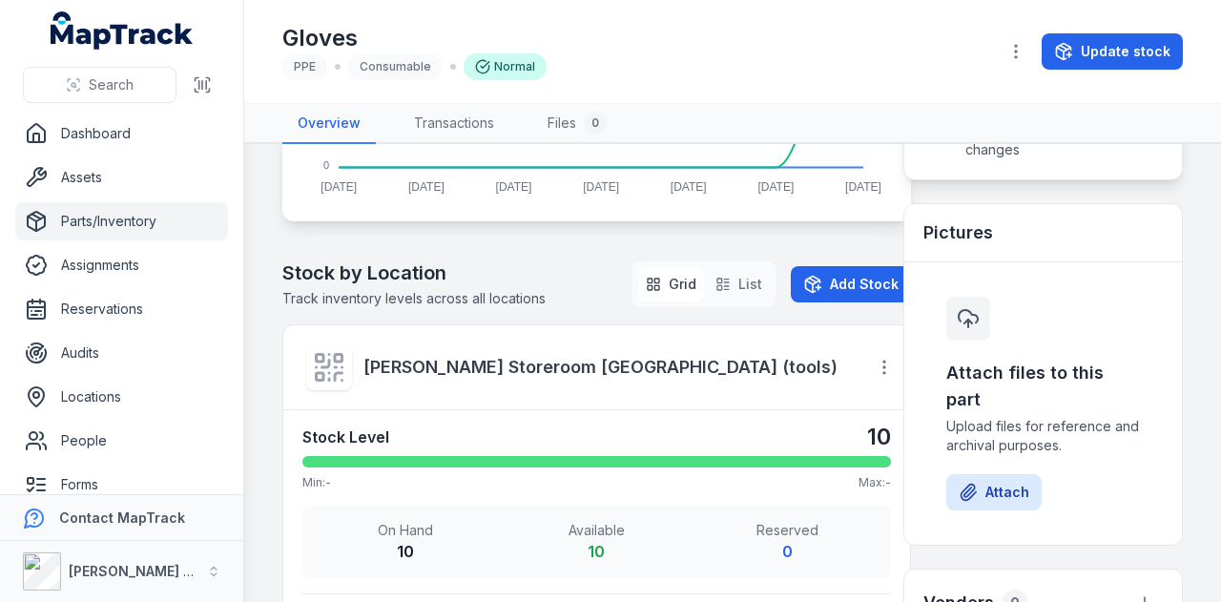
click at [168, 235] on link "Parts/Inventory" at bounding box center [121, 221] width 213 height 38
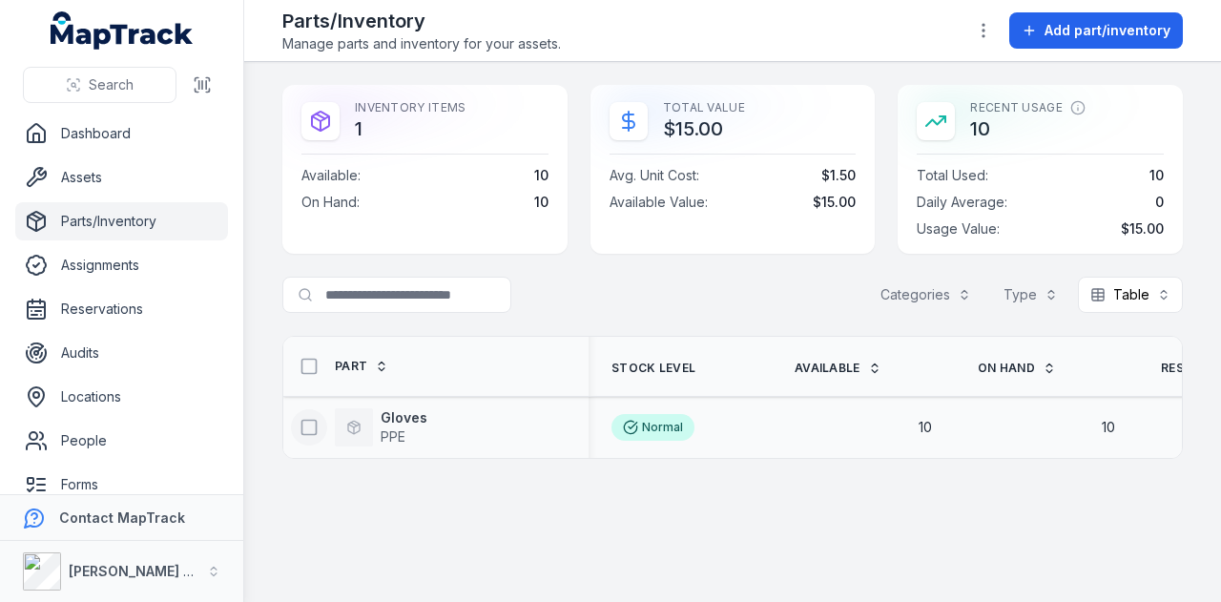
click at [310, 428] on icon at bounding box center [309, 427] width 19 height 19
click at [813, 549] on icon "button" at bounding box center [814, 556] width 19 height 19
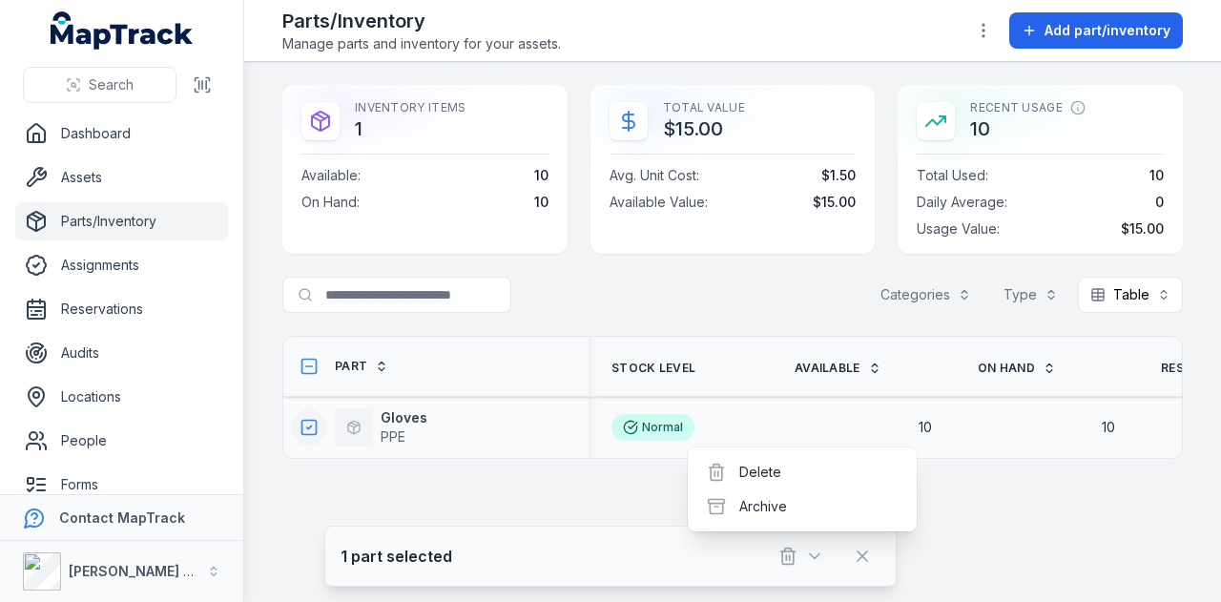
click at [1005, 518] on main "Inventory Items 1 Available : 10 On Hand : 10 Total Value $15.00 Avg. Unit Cost…" at bounding box center [732, 332] width 977 height 540
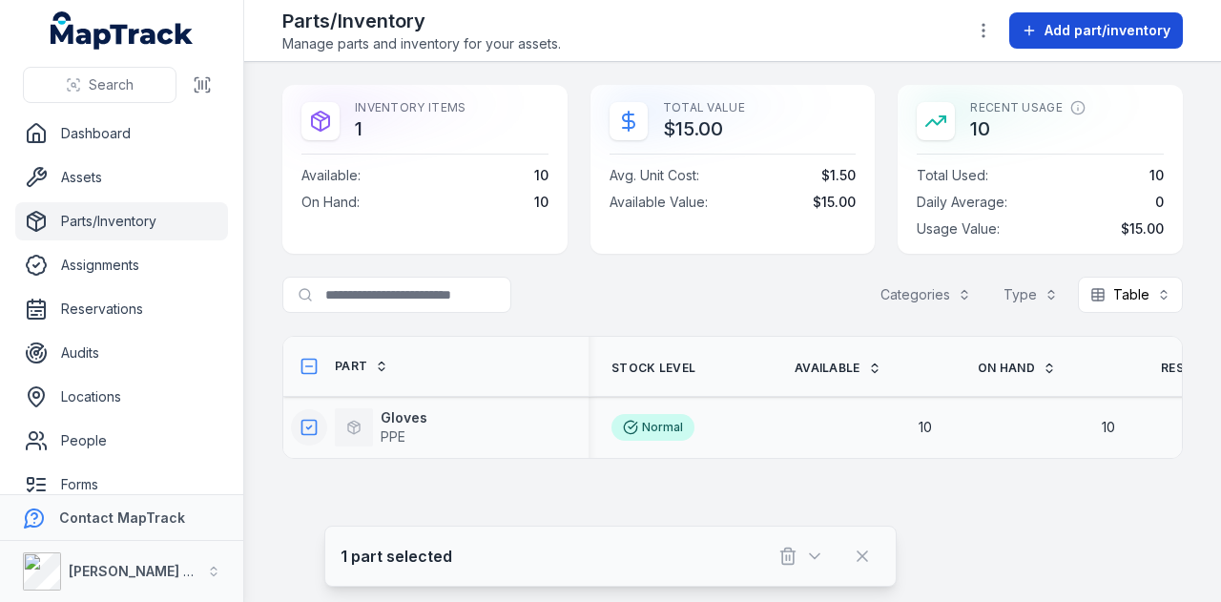
click at [1057, 39] on span "Add part/inventory" at bounding box center [1108, 30] width 126 height 19
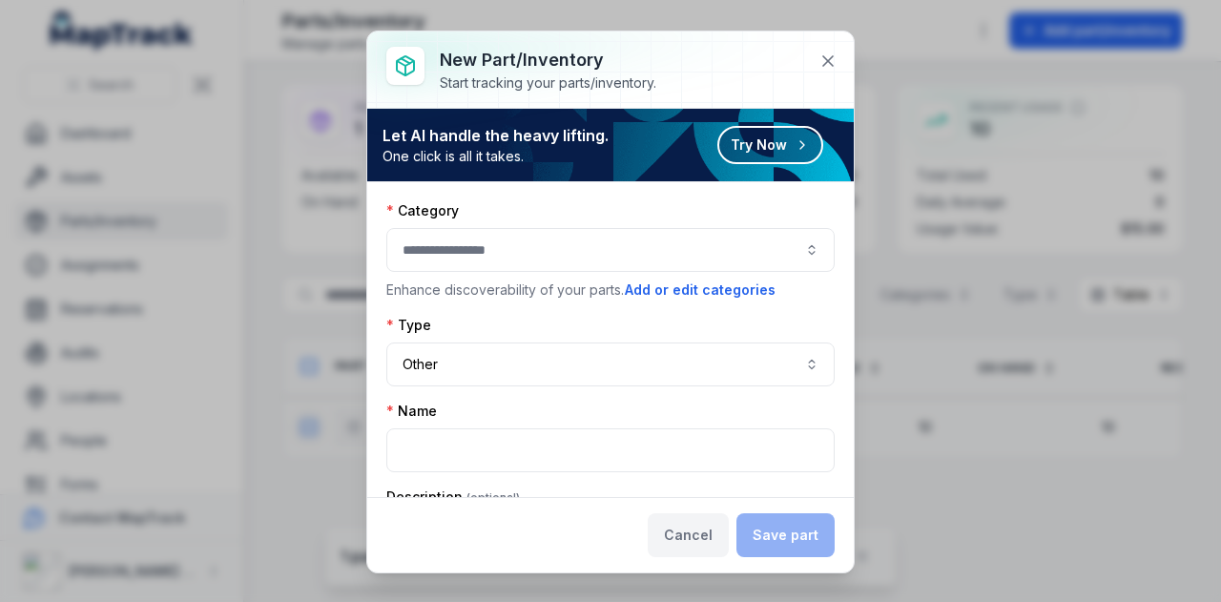
click at [699, 531] on button "Cancel" at bounding box center [688, 535] width 81 height 44
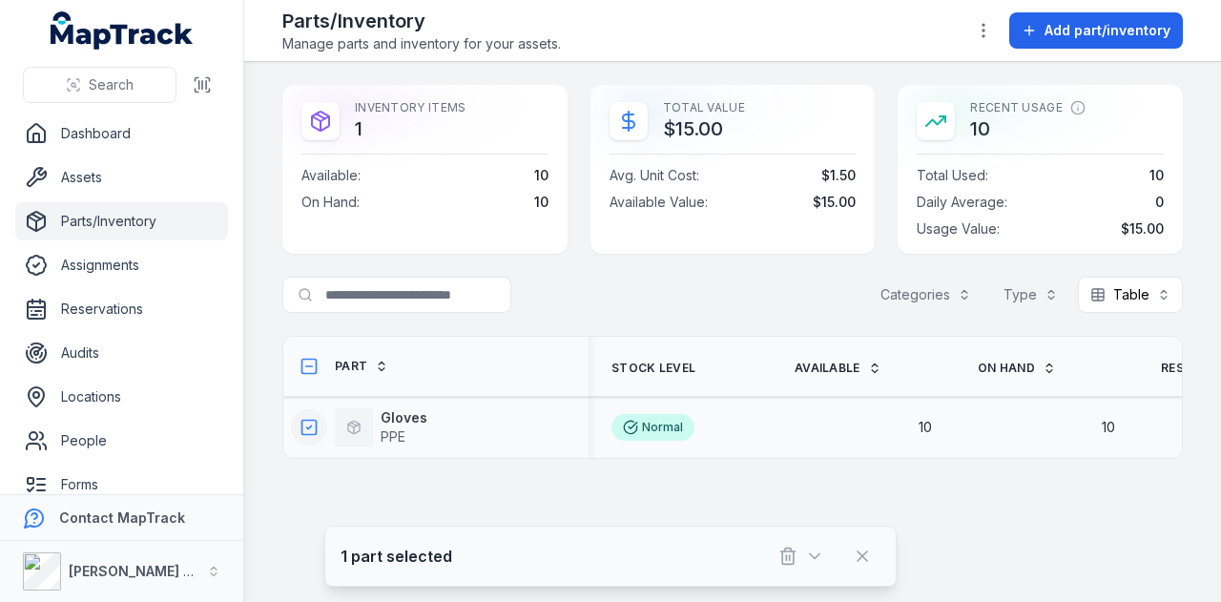
click at [306, 426] on icon at bounding box center [309, 427] width 19 height 19
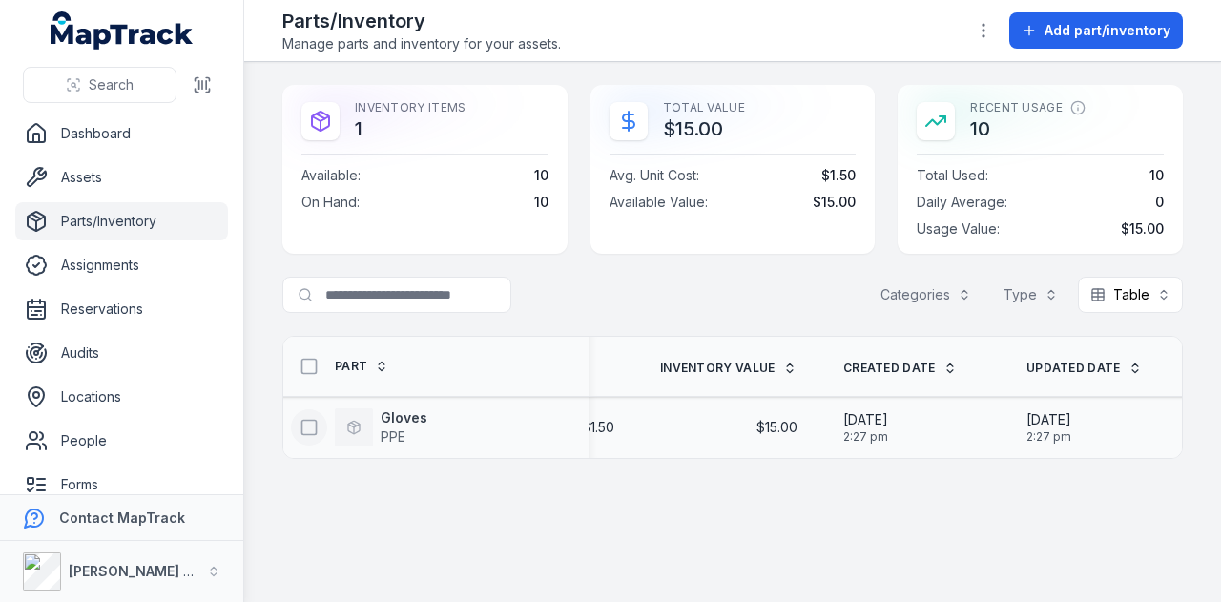
scroll to position [0, 871]
click at [321, 426] on button at bounding box center [309, 427] width 36 height 36
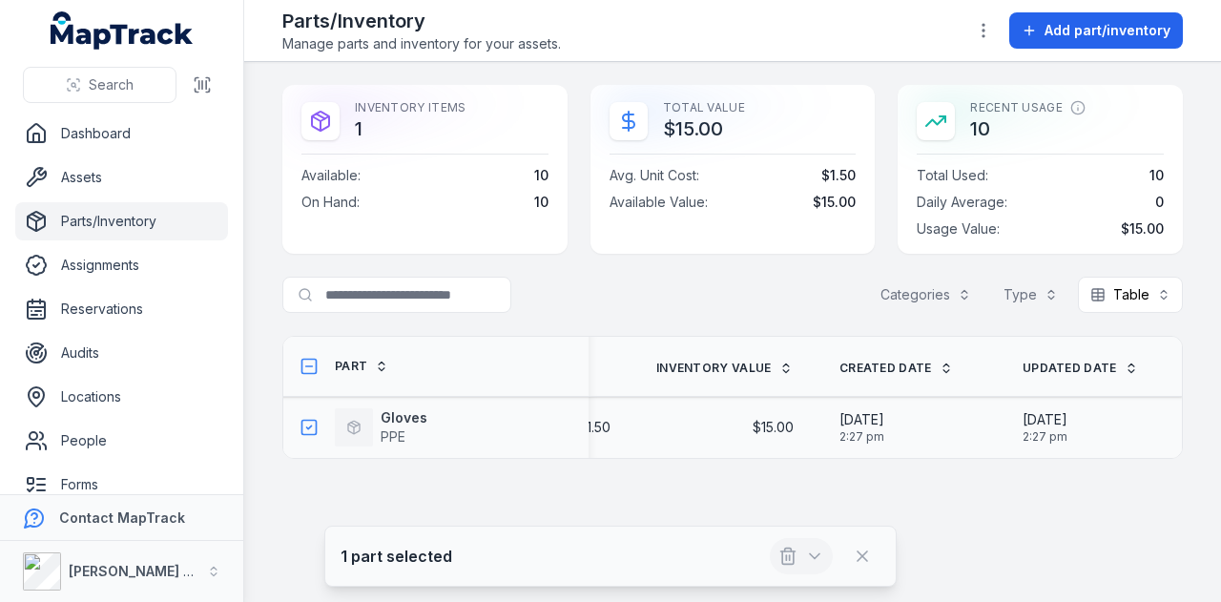
click at [823, 557] on icon "button" at bounding box center [814, 556] width 19 height 19
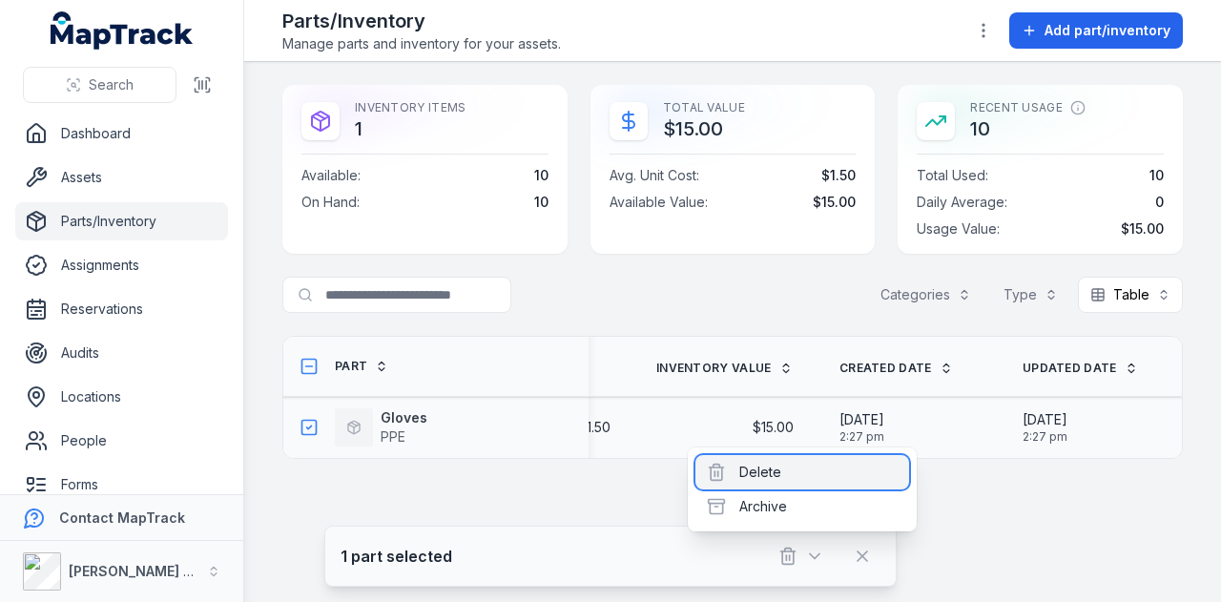
click at [809, 472] on div "Delete" at bounding box center [803, 472] width 214 height 34
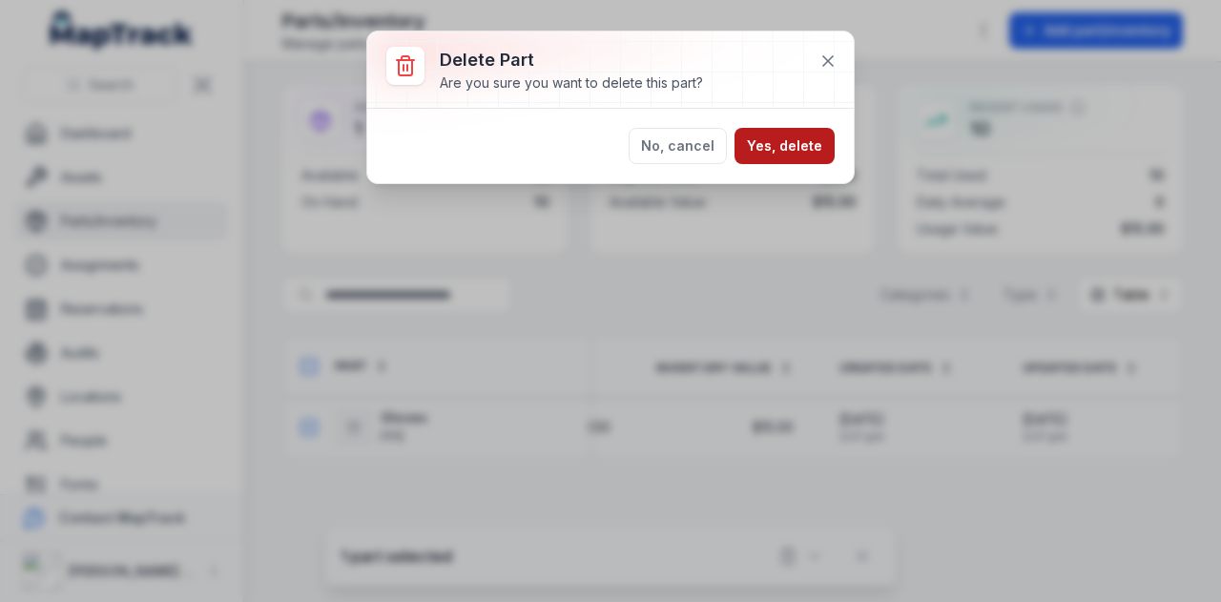
click at [787, 143] on button "Yes, delete" at bounding box center [785, 146] width 100 height 36
